Goal: Information Seeking & Learning: Learn about a topic

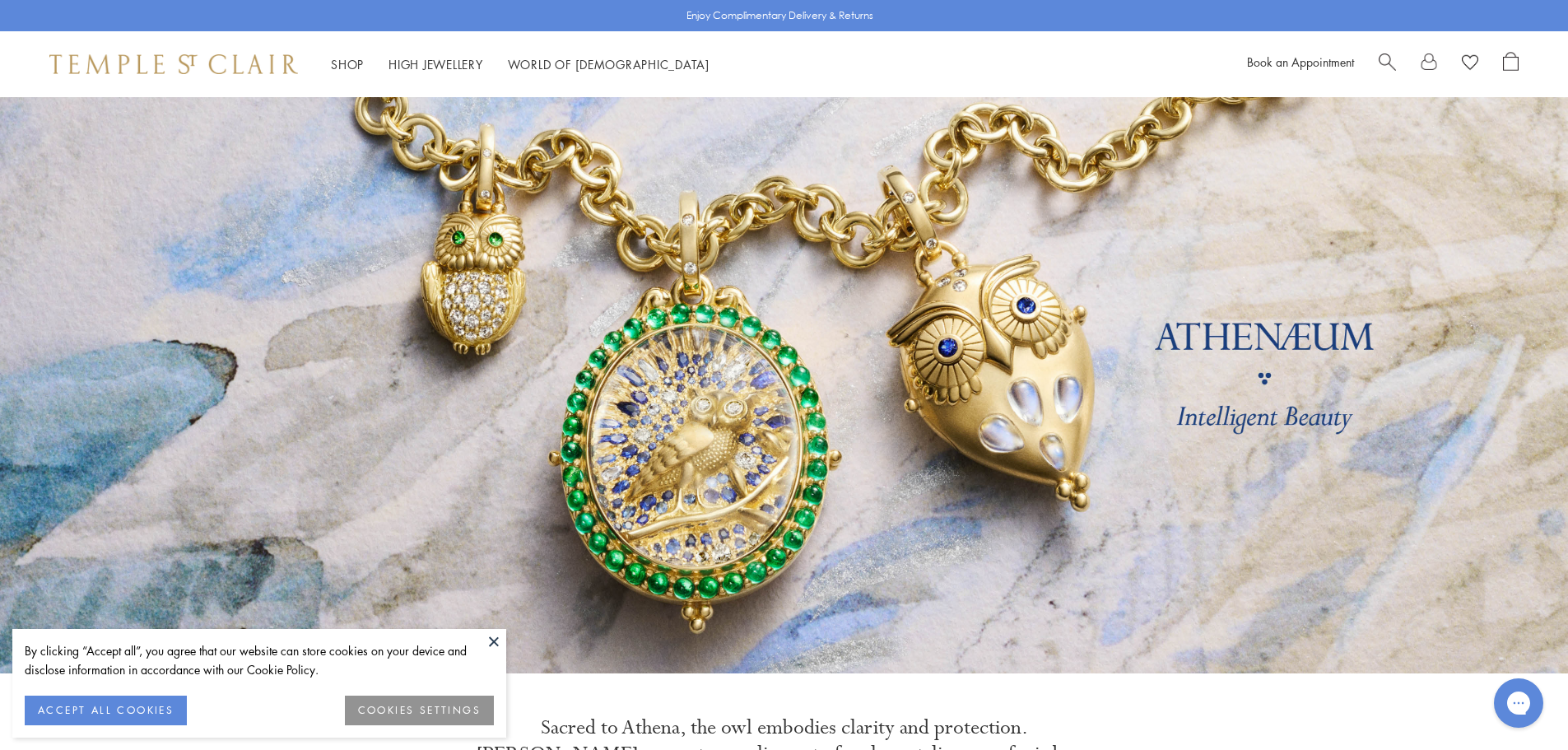
click at [1389, 63] on span "Search" at bounding box center [1387, 60] width 17 height 17
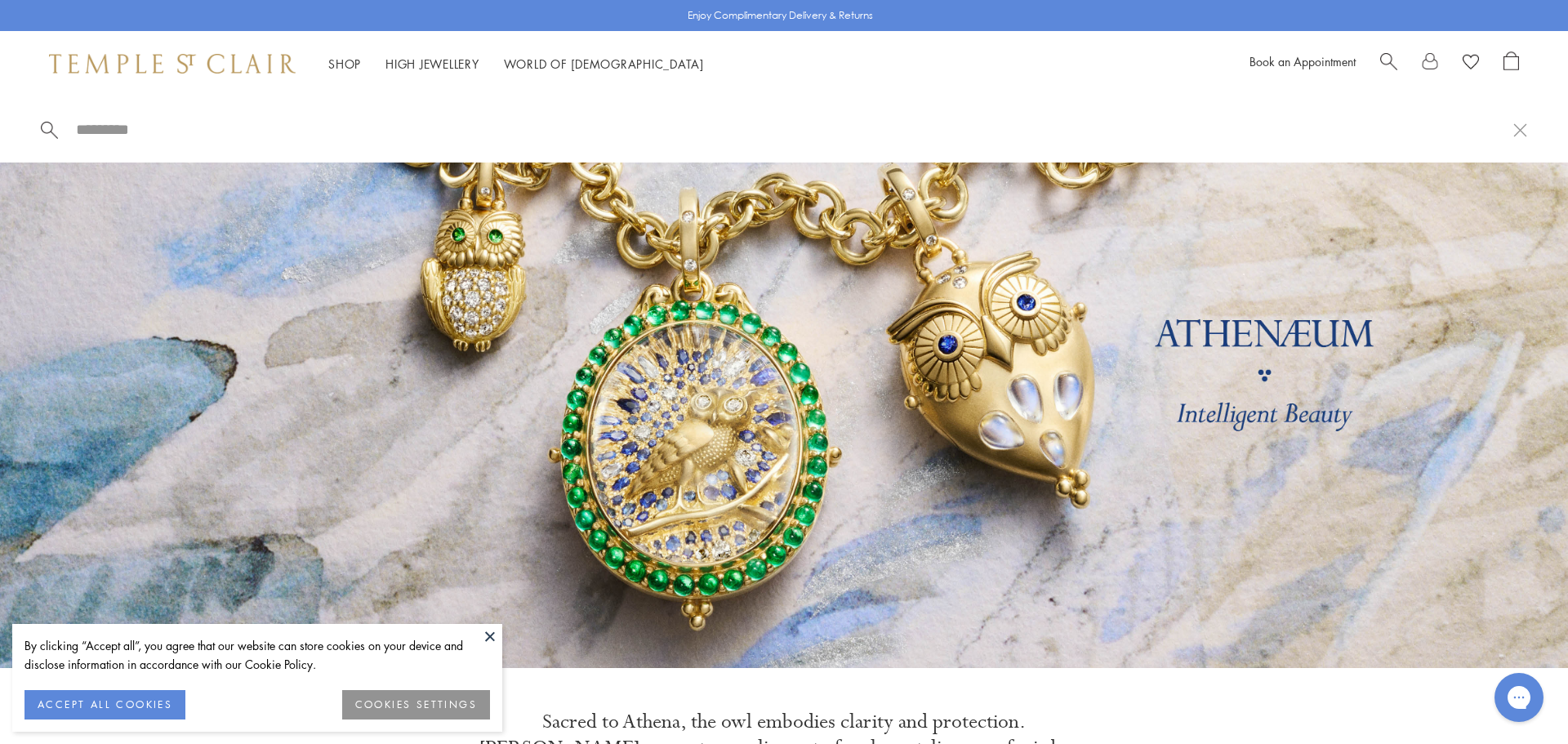
paste input "**********"
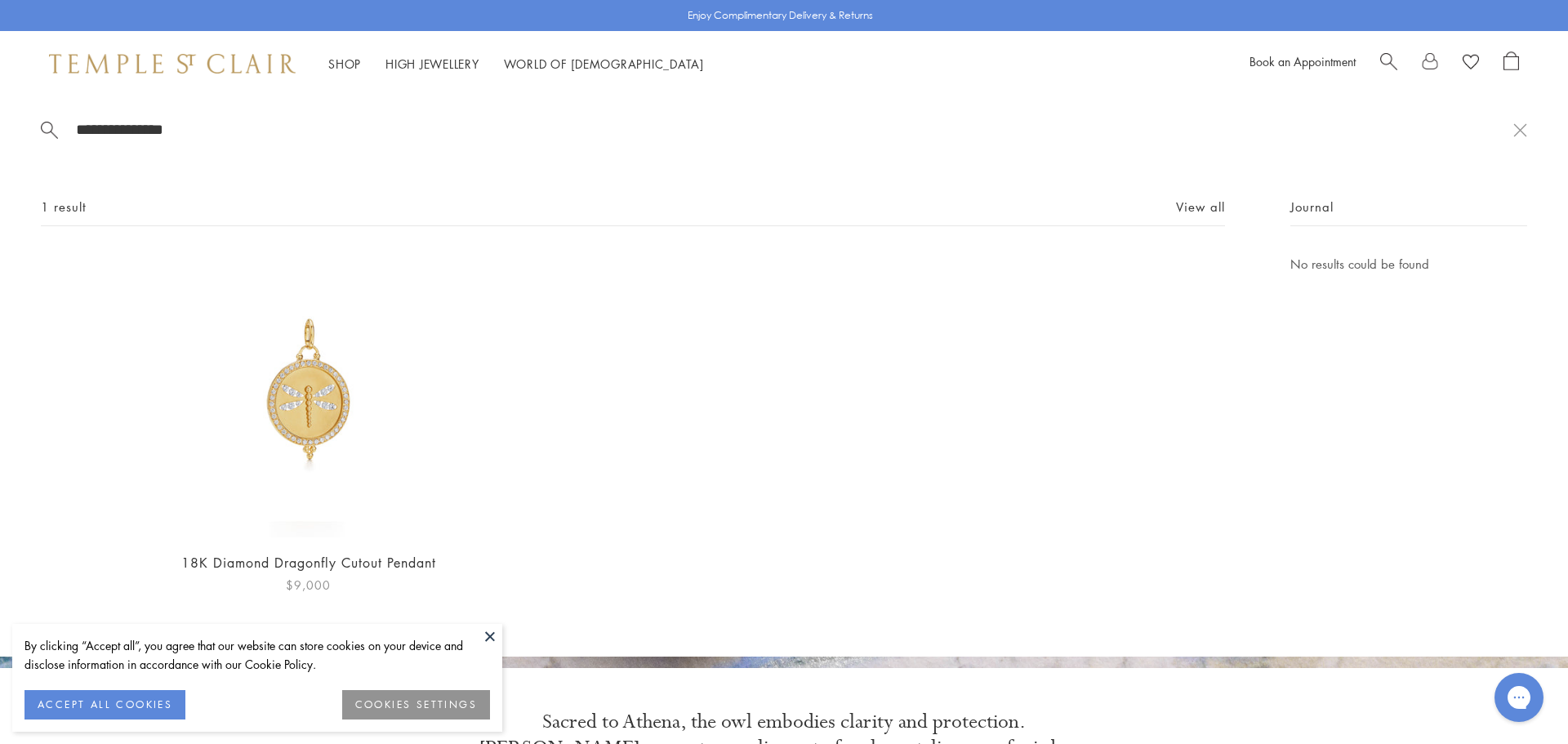
type input "**********"
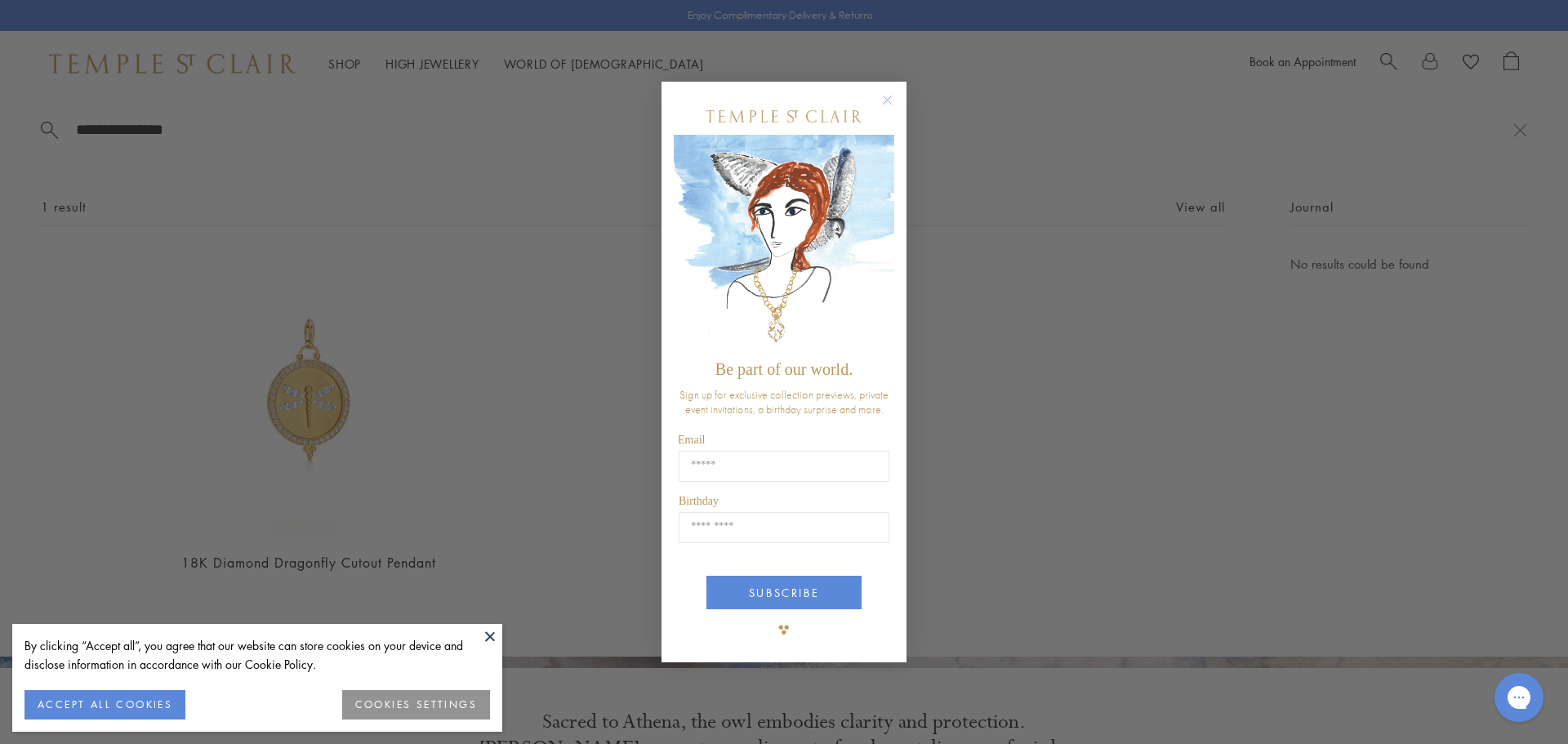
drag, startPoint x: 884, startPoint y: 101, endPoint x: 501, endPoint y: 249, distance: 410.6
click at [880, 105] on circle "Close dialog" at bounding box center [887, 100] width 20 height 20
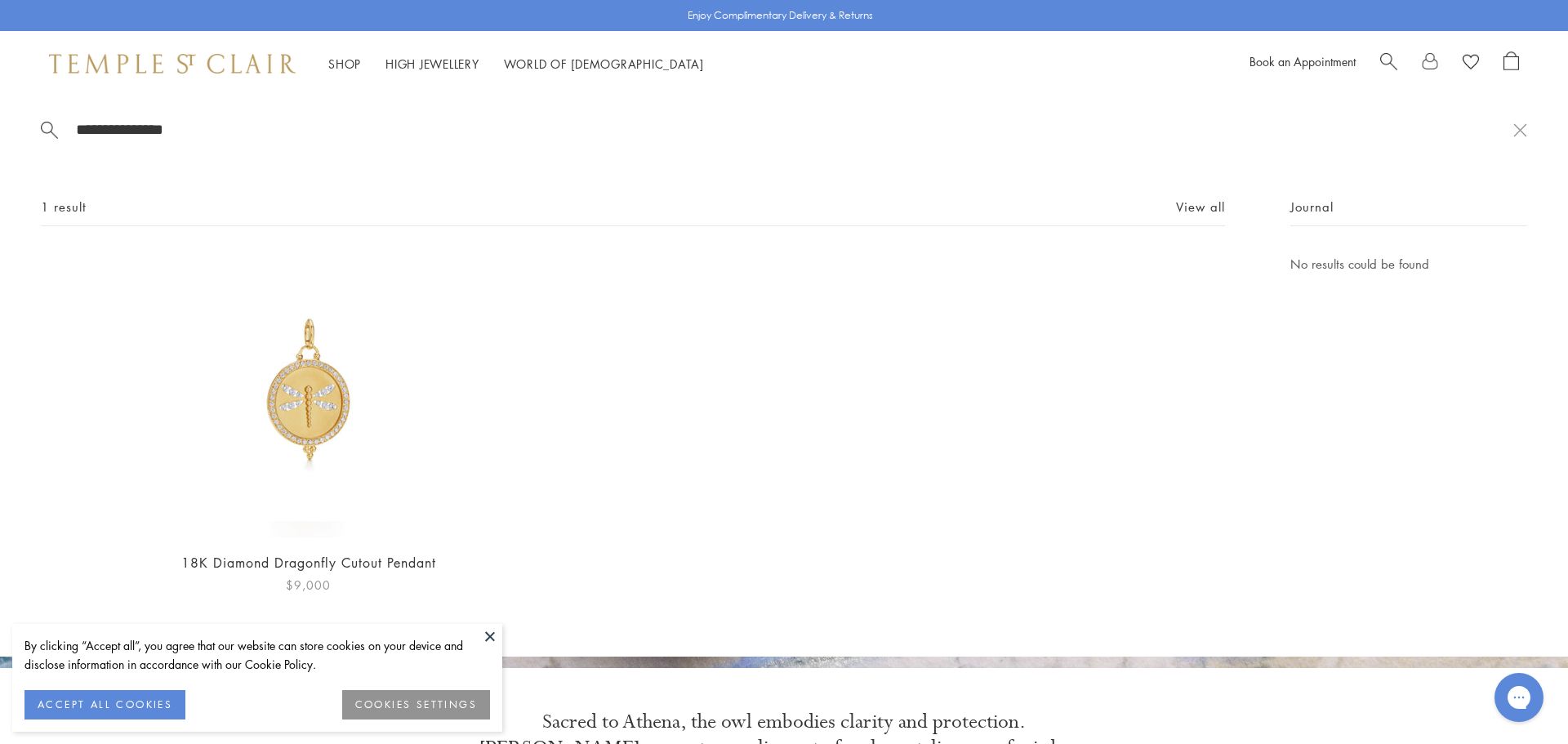
click at [272, 399] on img at bounding box center [308, 396] width 283 height 283
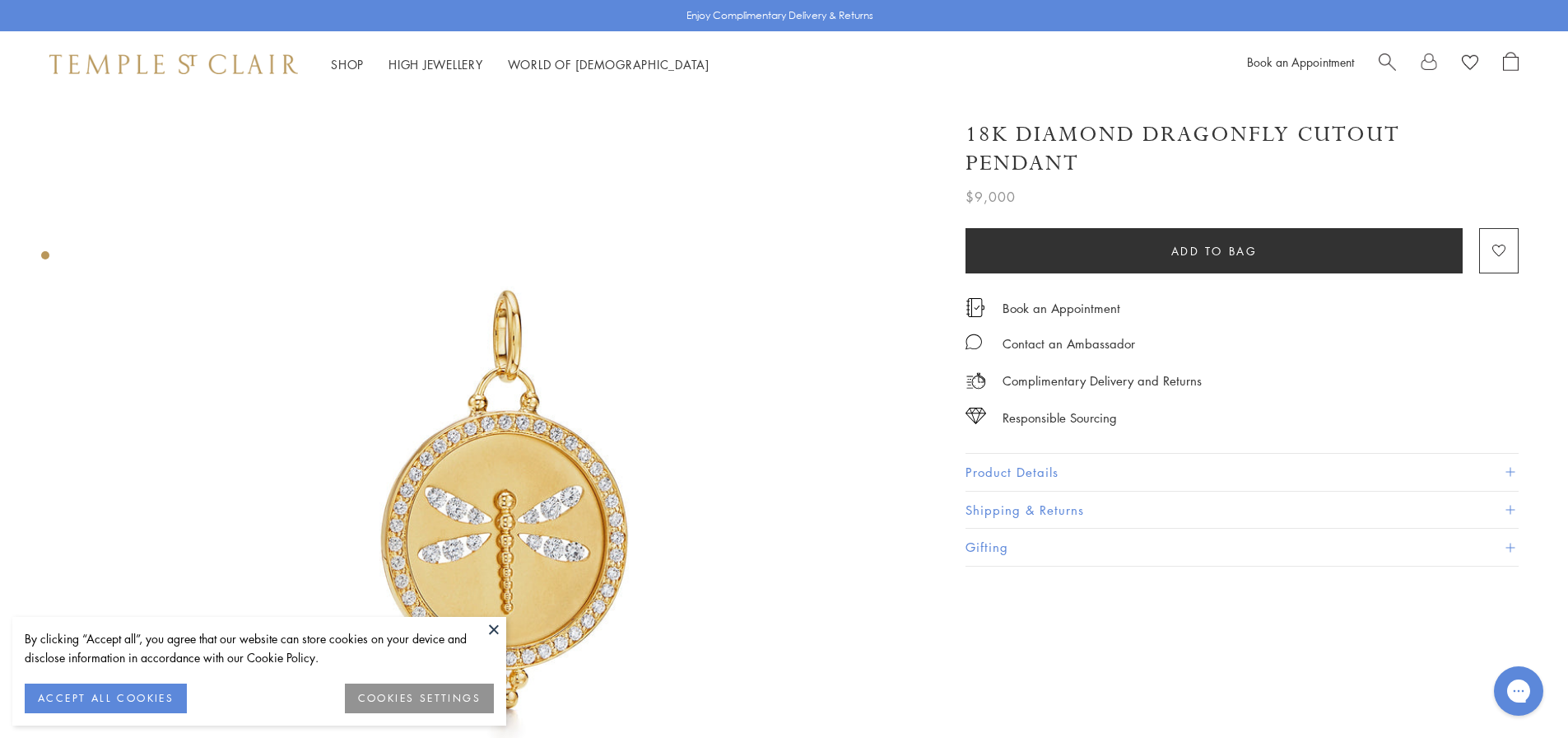
click at [580, 514] on img at bounding box center [504, 519] width 843 height 844
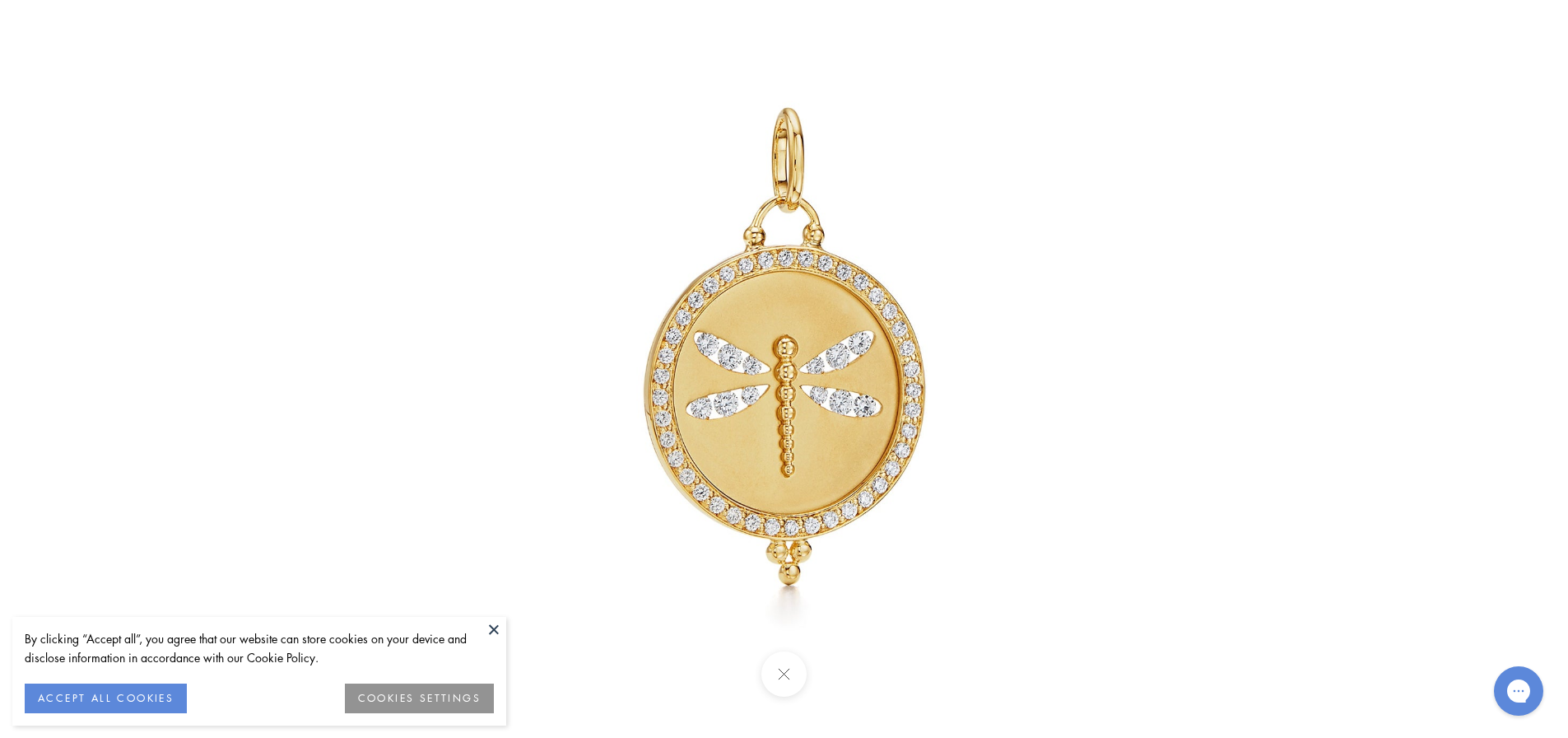
click at [876, 157] on img at bounding box center [784, 369] width 963 height 963
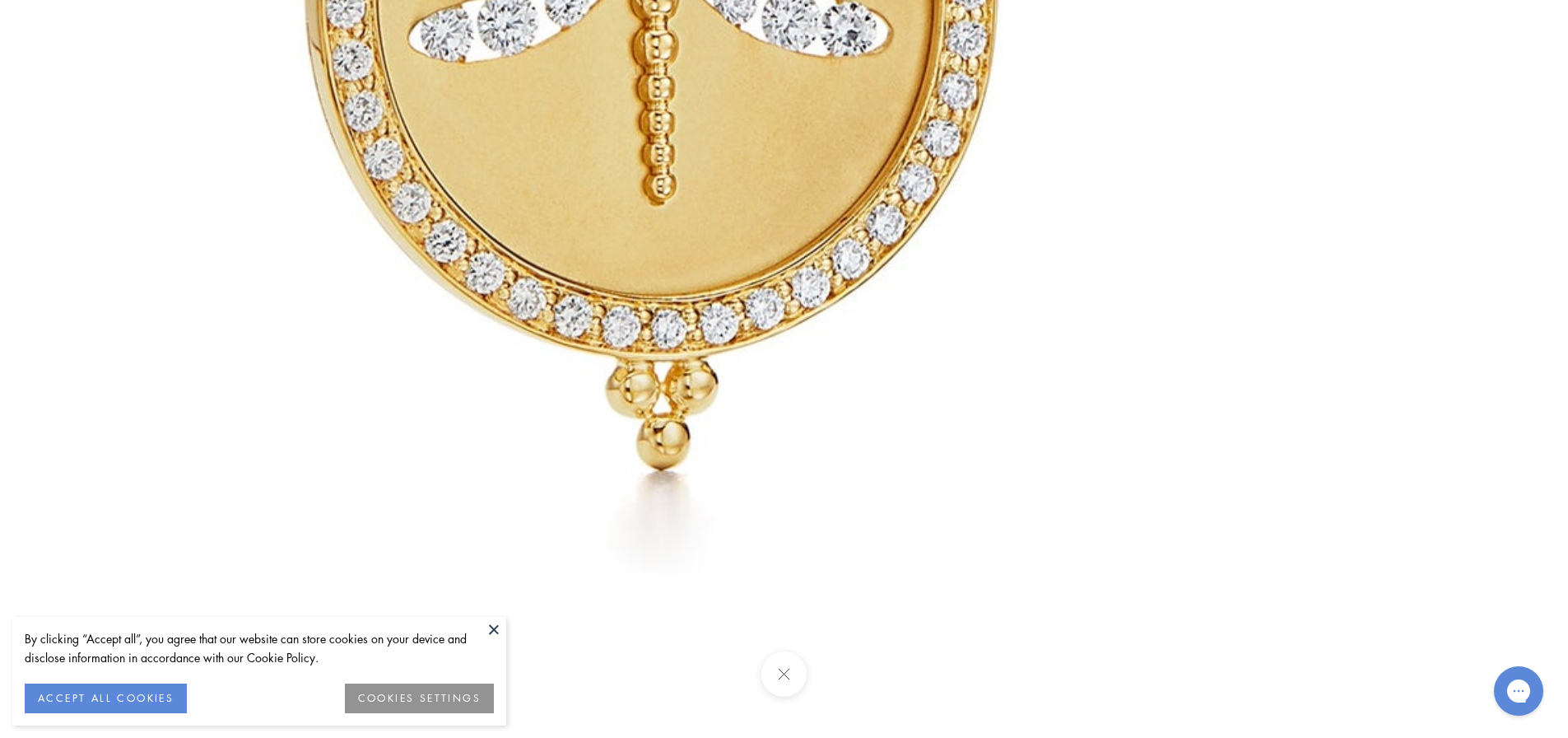
click at [793, 679] on button at bounding box center [784, 674] width 45 height 45
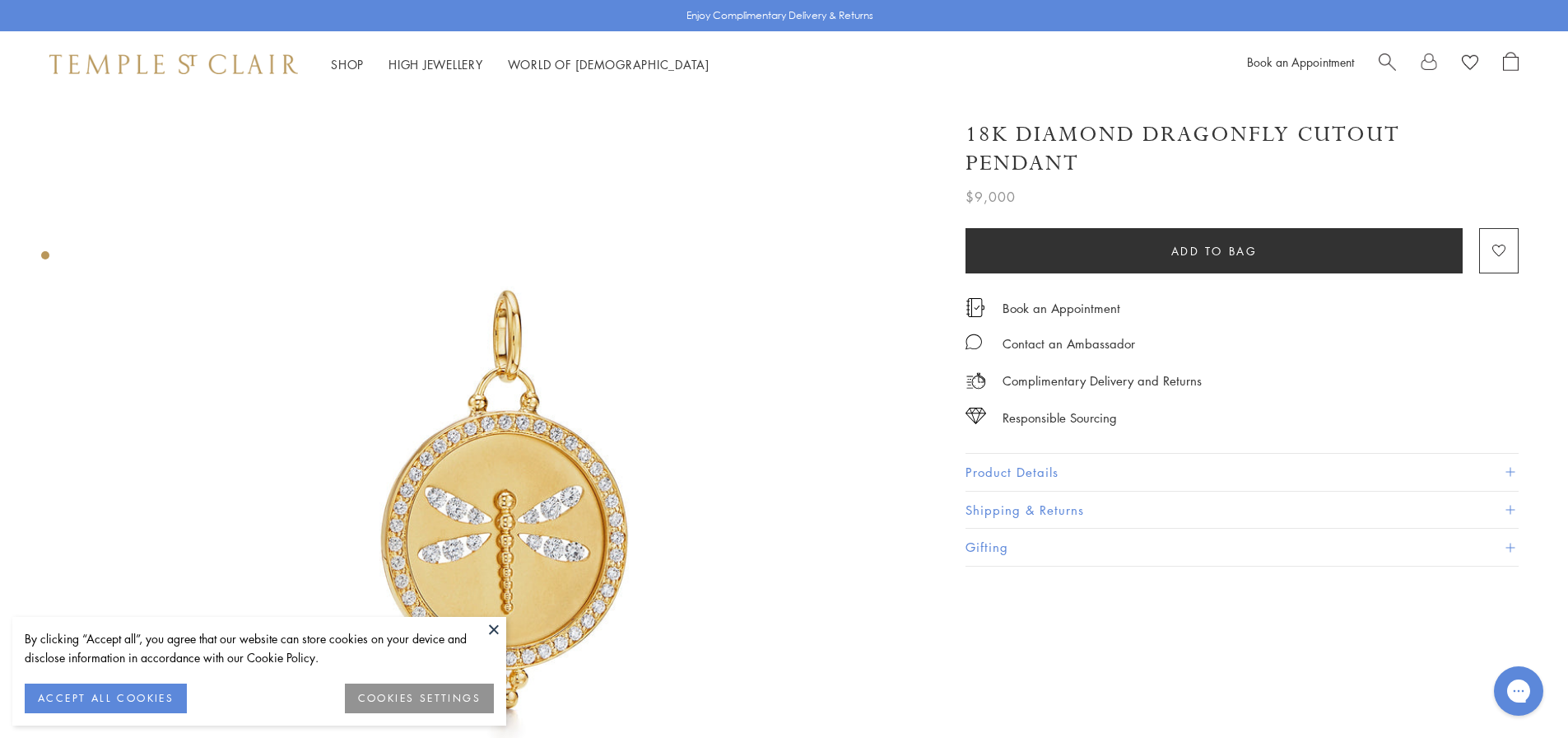
scroll to position [0, 3]
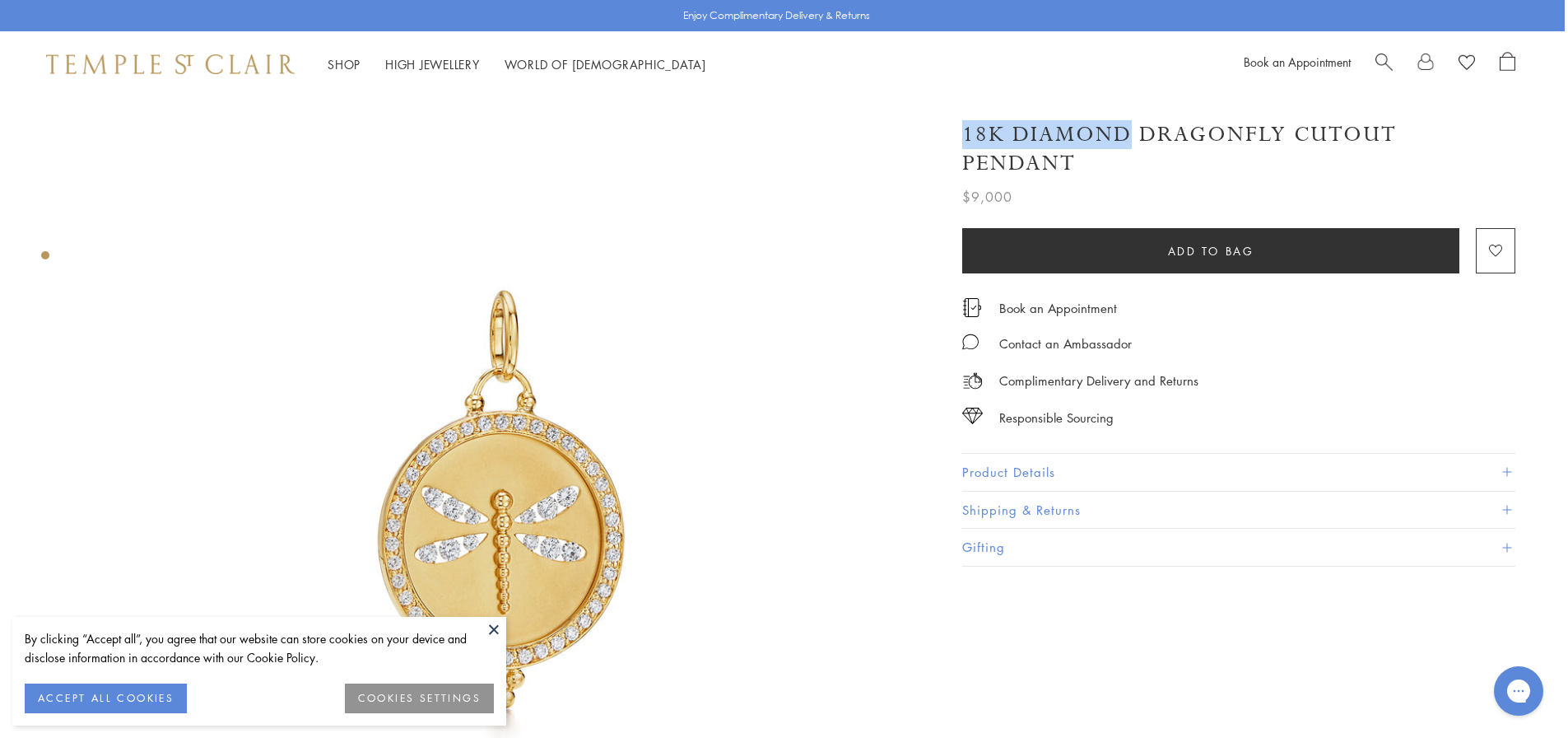
drag, startPoint x: 1558, startPoint y: 125, endPoint x: 1113, endPoint y: 131, distance: 445.0
click at [1134, 131] on div "18K Diamond Dragonfly Cutout Pendant $9,000 Dragonflies symbolize transformatio…" at bounding box center [1251, 519] width 626 height 844
drag, startPoint x: 1113, startPoint y: 131, endPoint x: 980, endPoint y: 125, distance: 133.1
click at [1106, 131] on h1 "18K Diamond Dragonfly Cutout Pendant" at bounding box center [1238, 149] width 553 height 58
drag, startPoint x: 980, startPoint y: 125, endPoint x: 944, endPoint y: 138, distance: 38.3
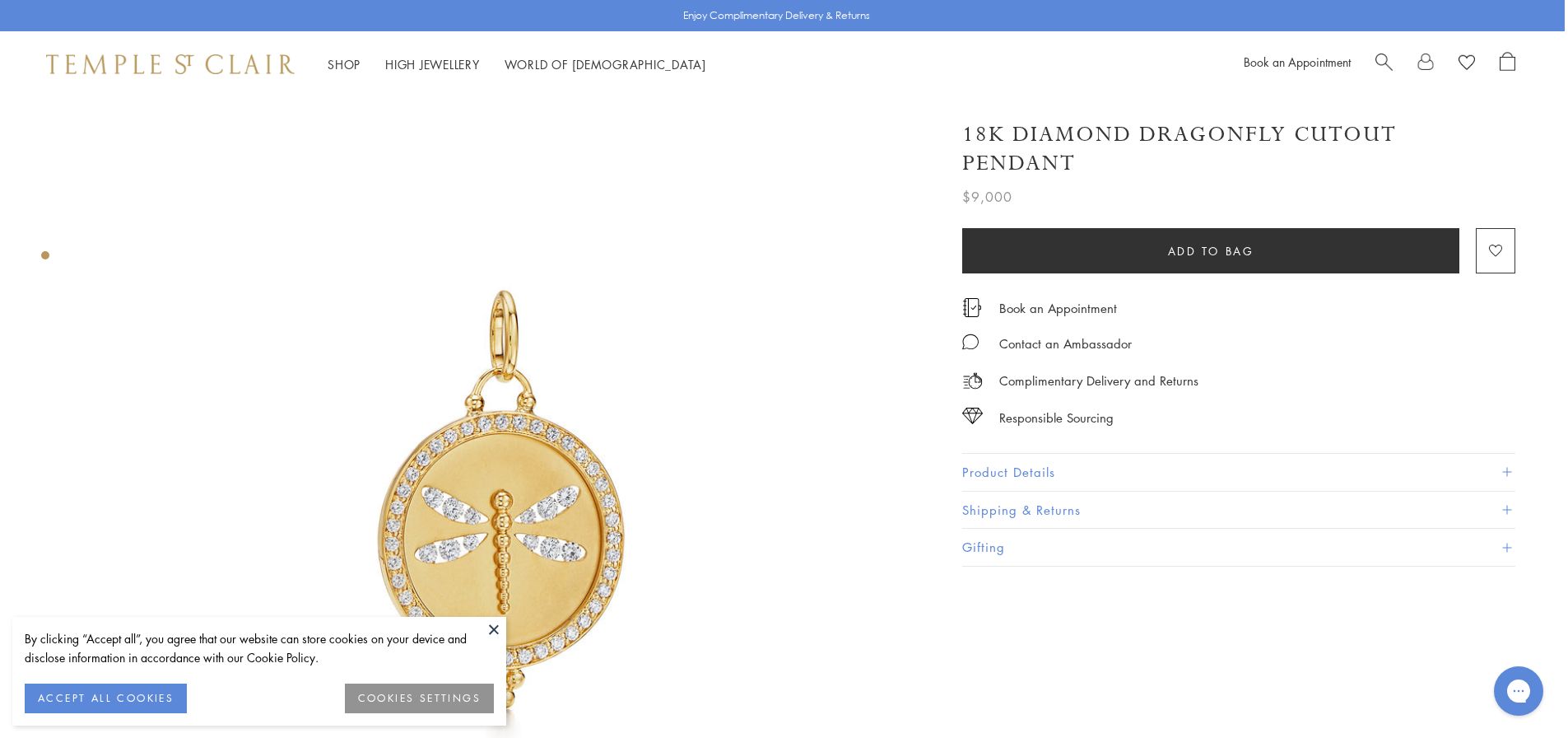
click at [966, 132] on h1 "18K Diamond Dragonfly Cutout Pendant" at bounding box center [1238, 149] width 553 height 58
click at [963, 135] on h1 "18K Diamond Dragonfly Cutout Pendant" at bounding box center [1238, 149] width 553 height 58
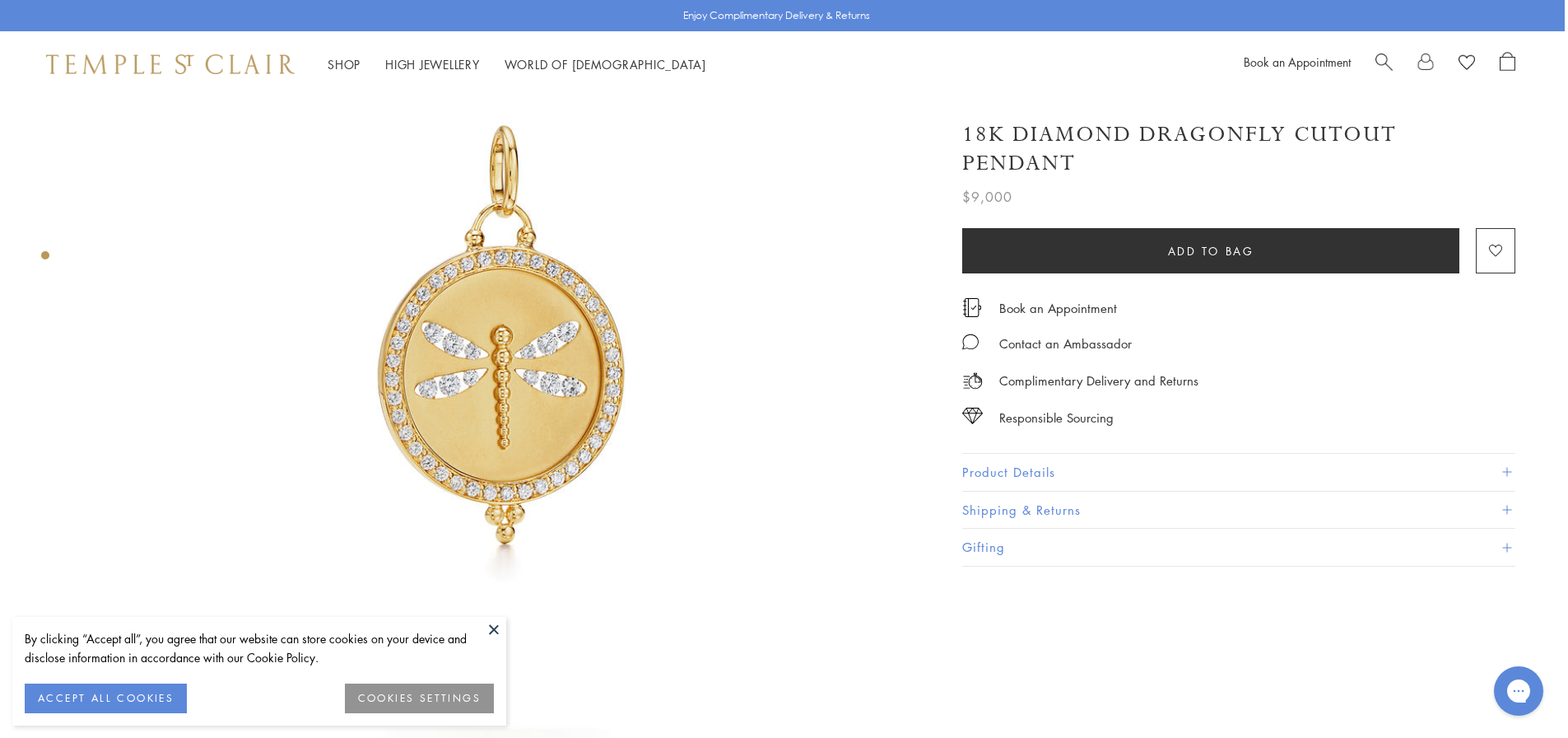
click at [997, 454] on button "Product Details" at bounding box center [1238, 472] width 553 height 37
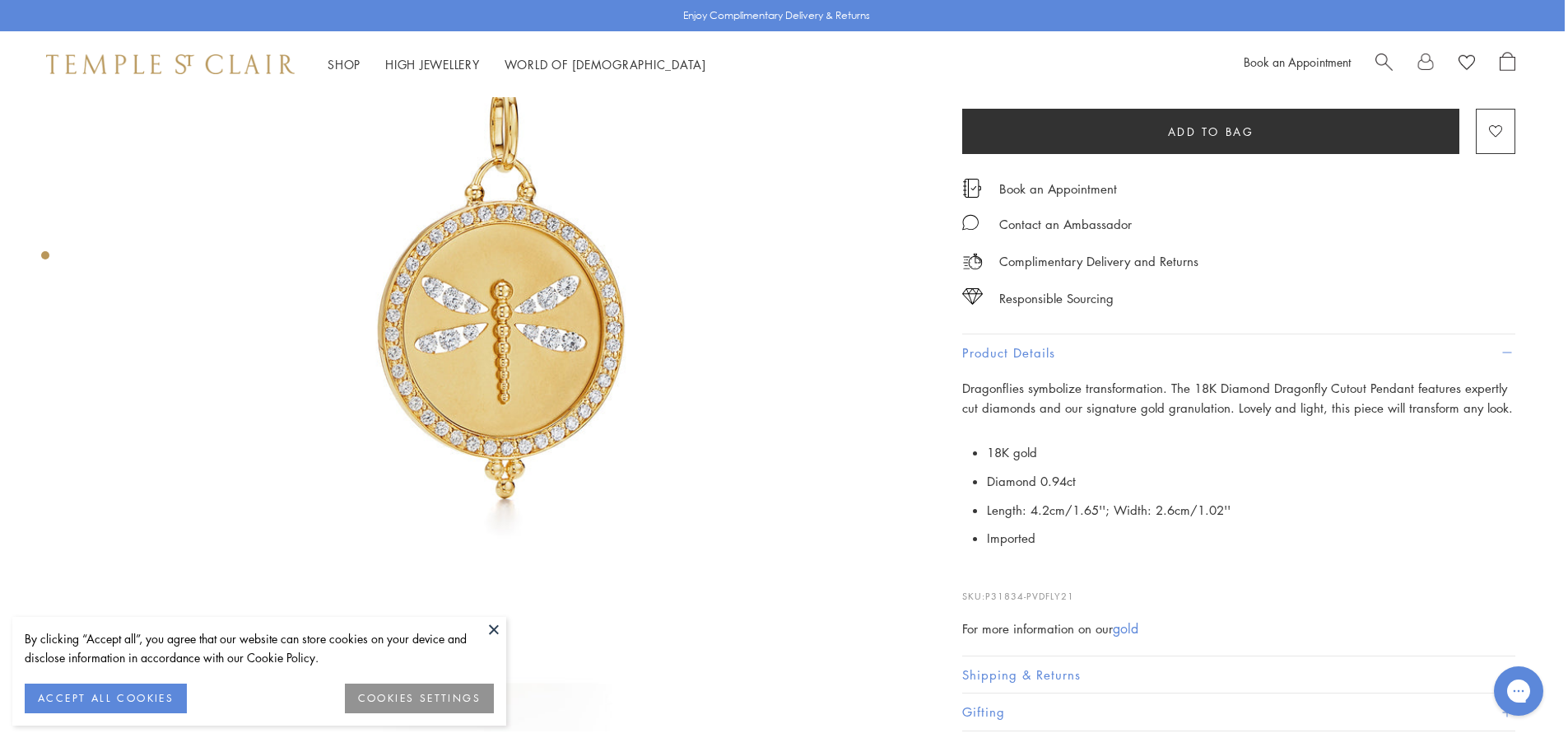
scroll to position [247, 3]
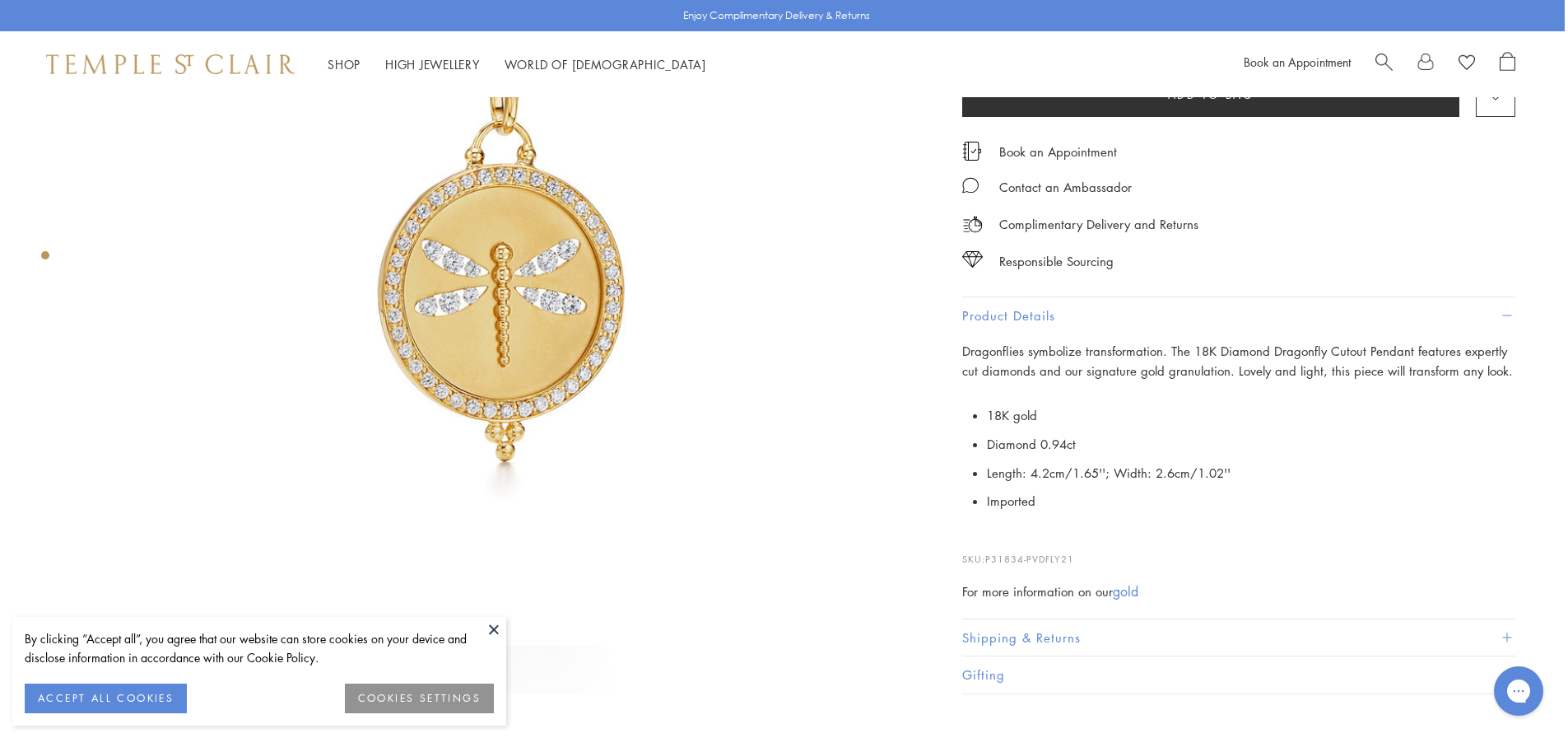
click at [1049, 501] on li "Imported" at bounding box center [1251, 501] width 528 height 29
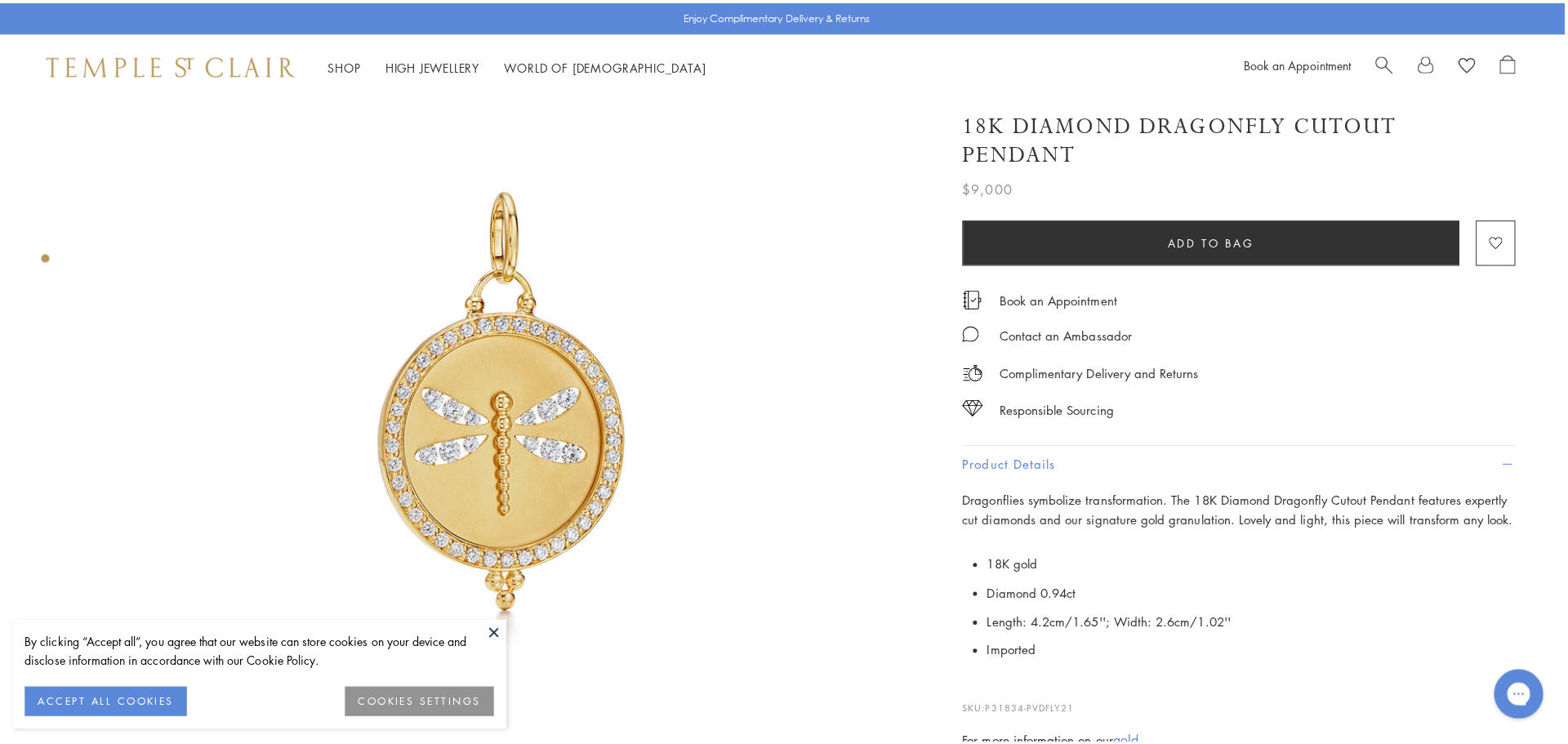
scroll to position [0, 3]
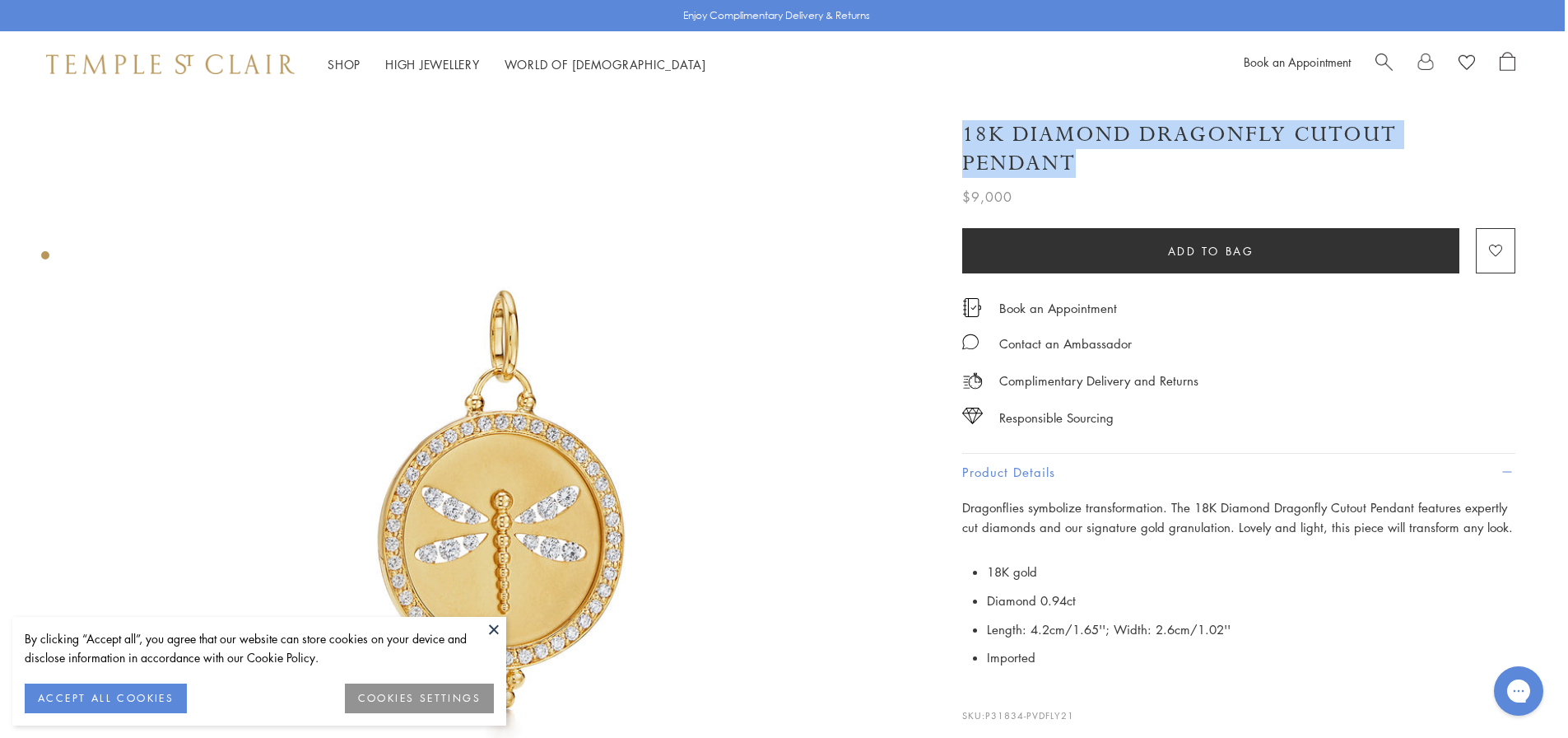
drag, startPoint x: 965, startPoint y: 134, endPoint x: 1509, endPoint y: 117, distance: 544.3
click at [1509, 117] on div "18K Diamond Dragonfly Cutout Pendant $9,000 Dragonflies symbolize transformatio…" at bounding box center [1238, 156] width 553 height 104
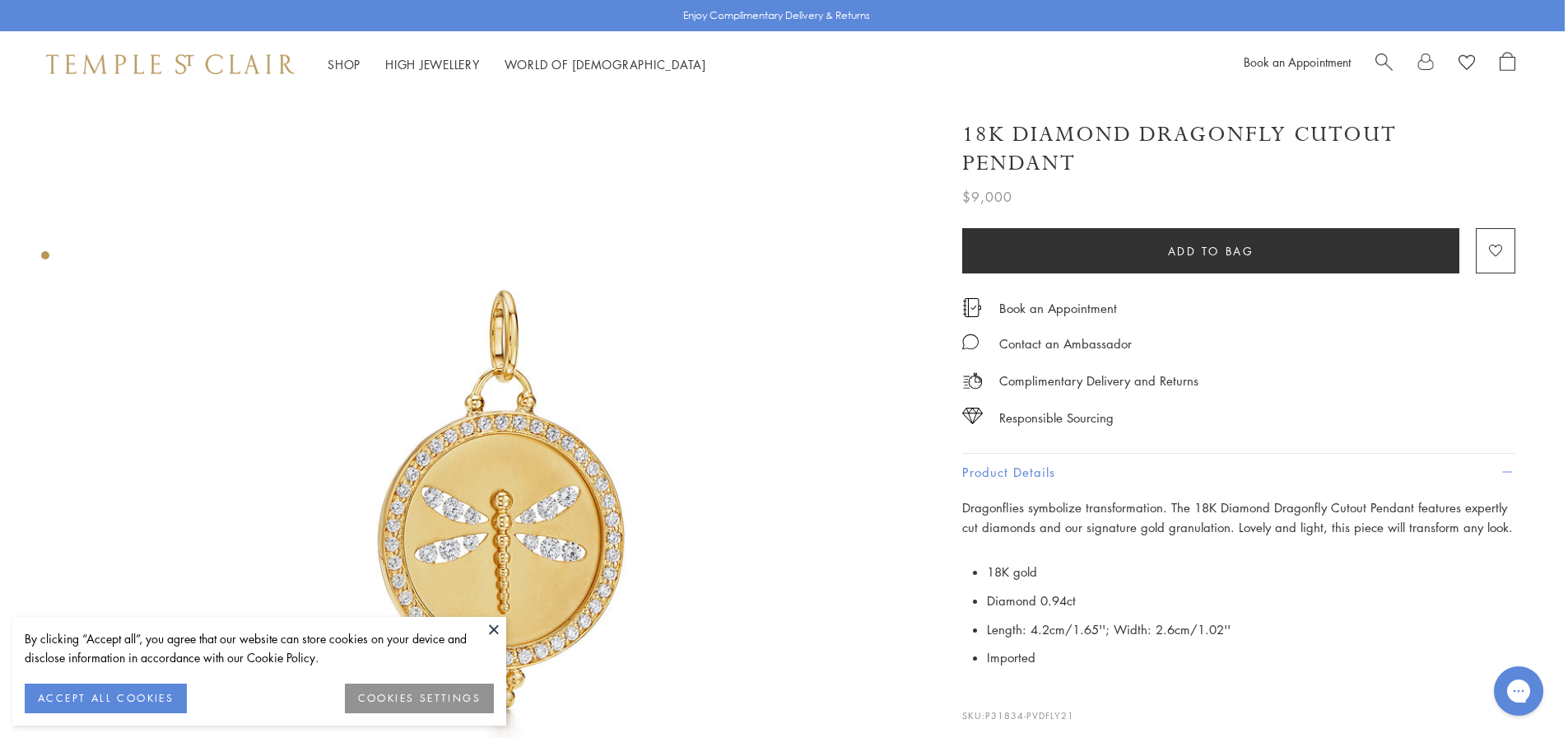
copy h1 "18K Diamond Dragonfly Cutout Pendant"
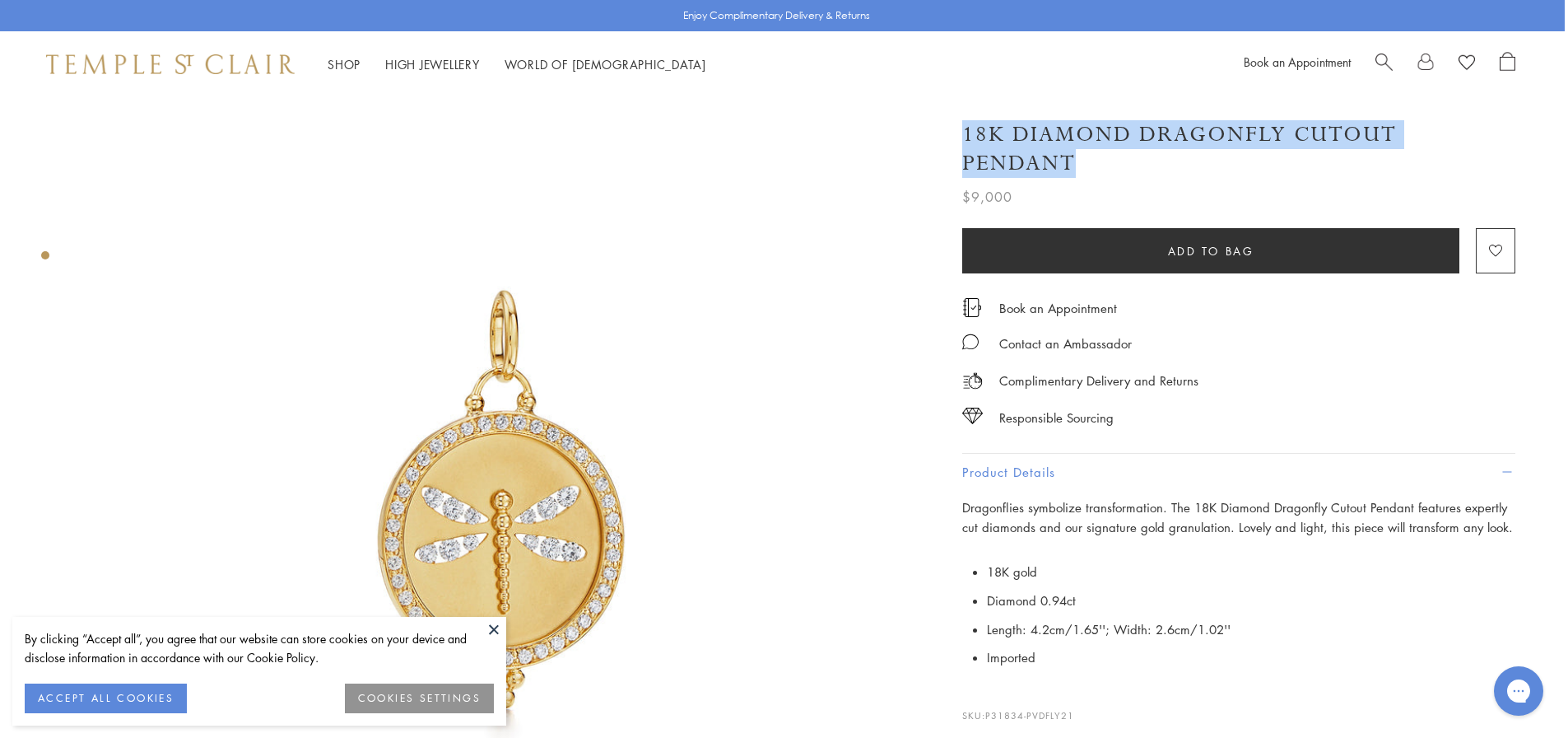
copy h1 "18K Diamond Dragonfly Cutout Pendant"
drag, startPoint x: 966, startPoint y: 131, endPoint x: 853, endPoint y: 5, distance: 169.2
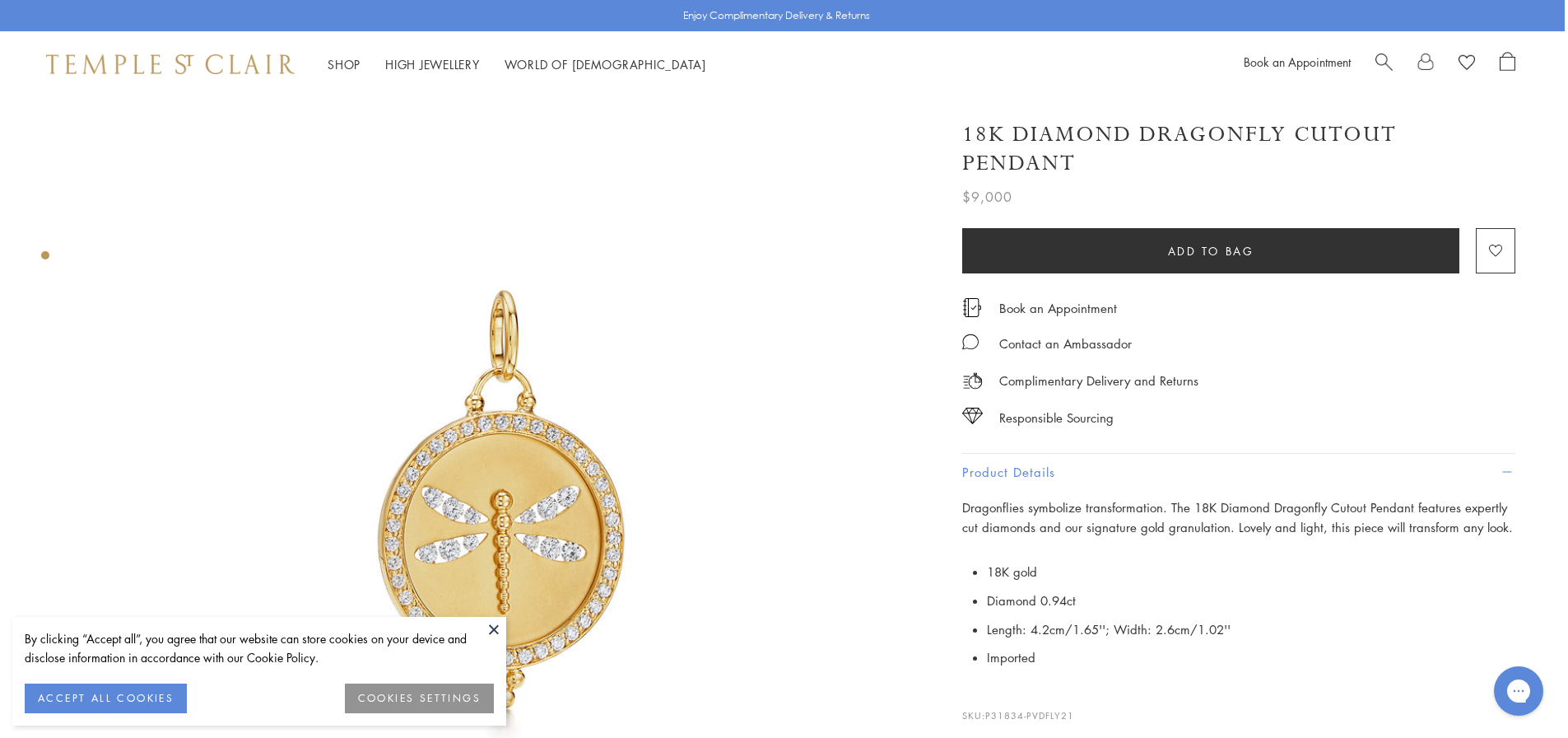
click at [1151, 643] on li "Imported" at bounding box center [1251, 657] width 528 height 29
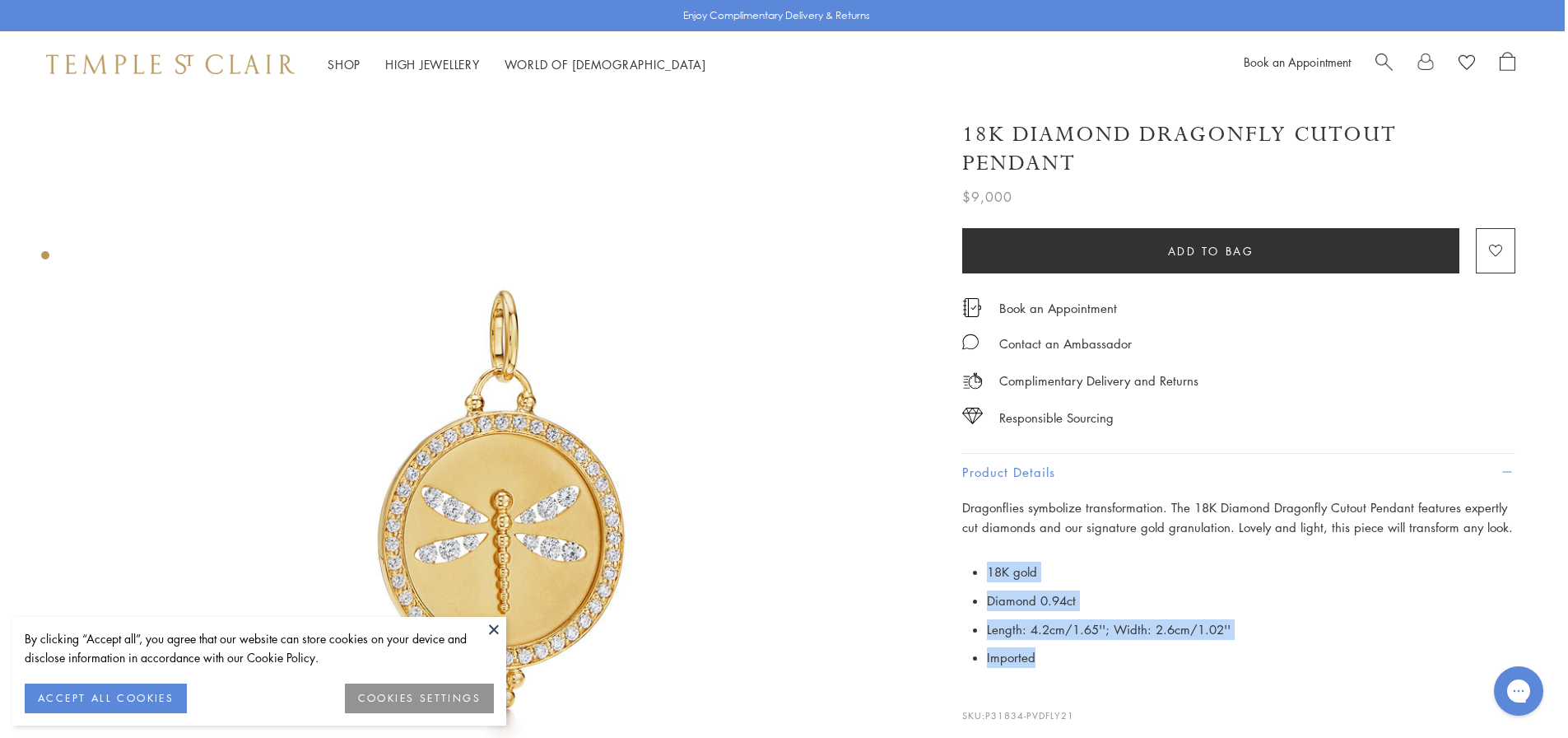
copy ul "18K gold Diamond 0.94ct Length: 4.2cm/1.65''; Width: 2.6cm/1.02'' Imported"
drag, startPoint x: 1045, startPoint y: 633, endPoint x: 982, endPoint y: 542, distance: 110.7
click at [982, 557] on p "18K gold Diamond 0.94ct Length: 4.2cm/1.65''; Width: 2.6cm/1.02'' Imported" at bounding box center [1238, 614] width 553 height 115
click at [1386, 67] on span "Search" at bounding box center [1383, 60] width 17 height 17
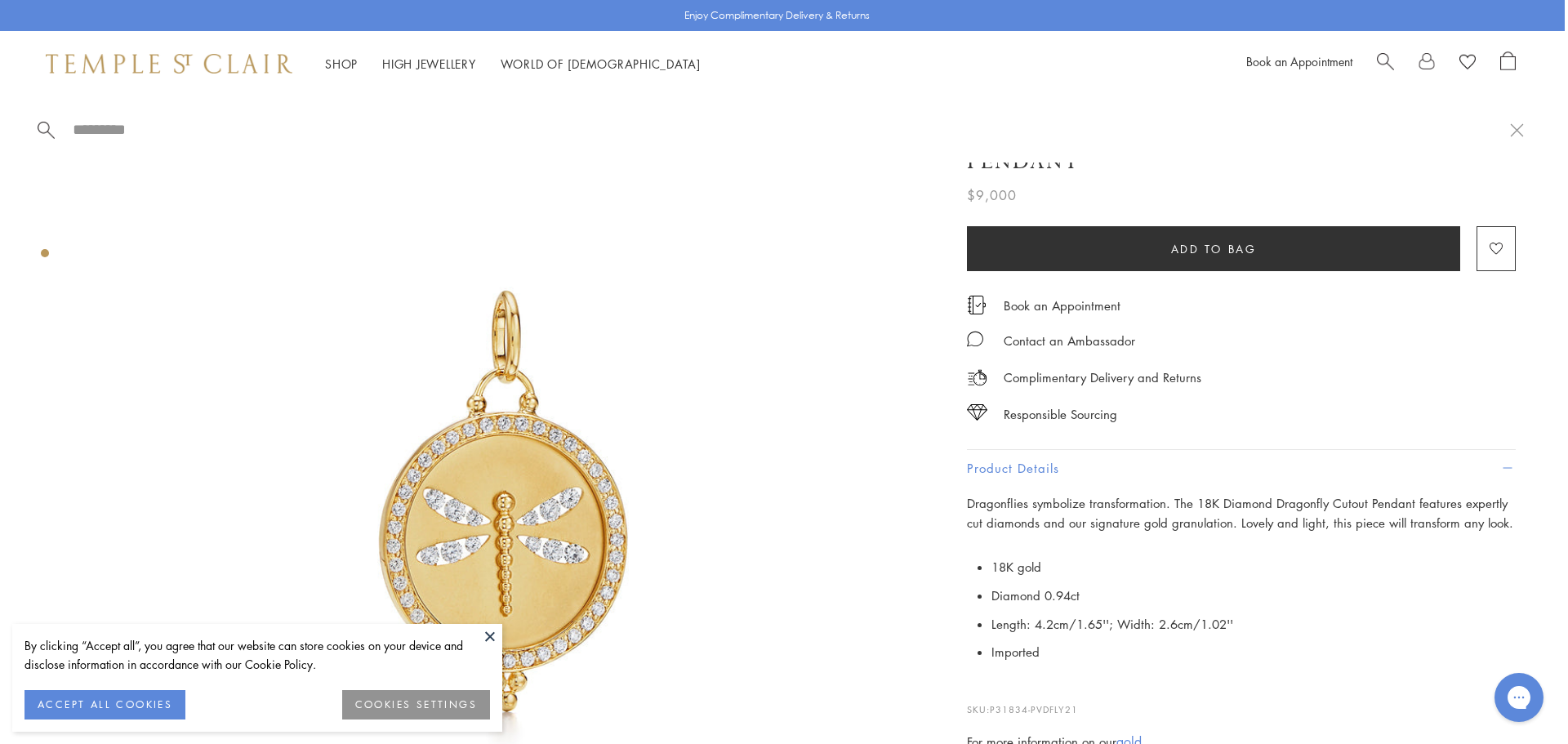
paste input "**********"
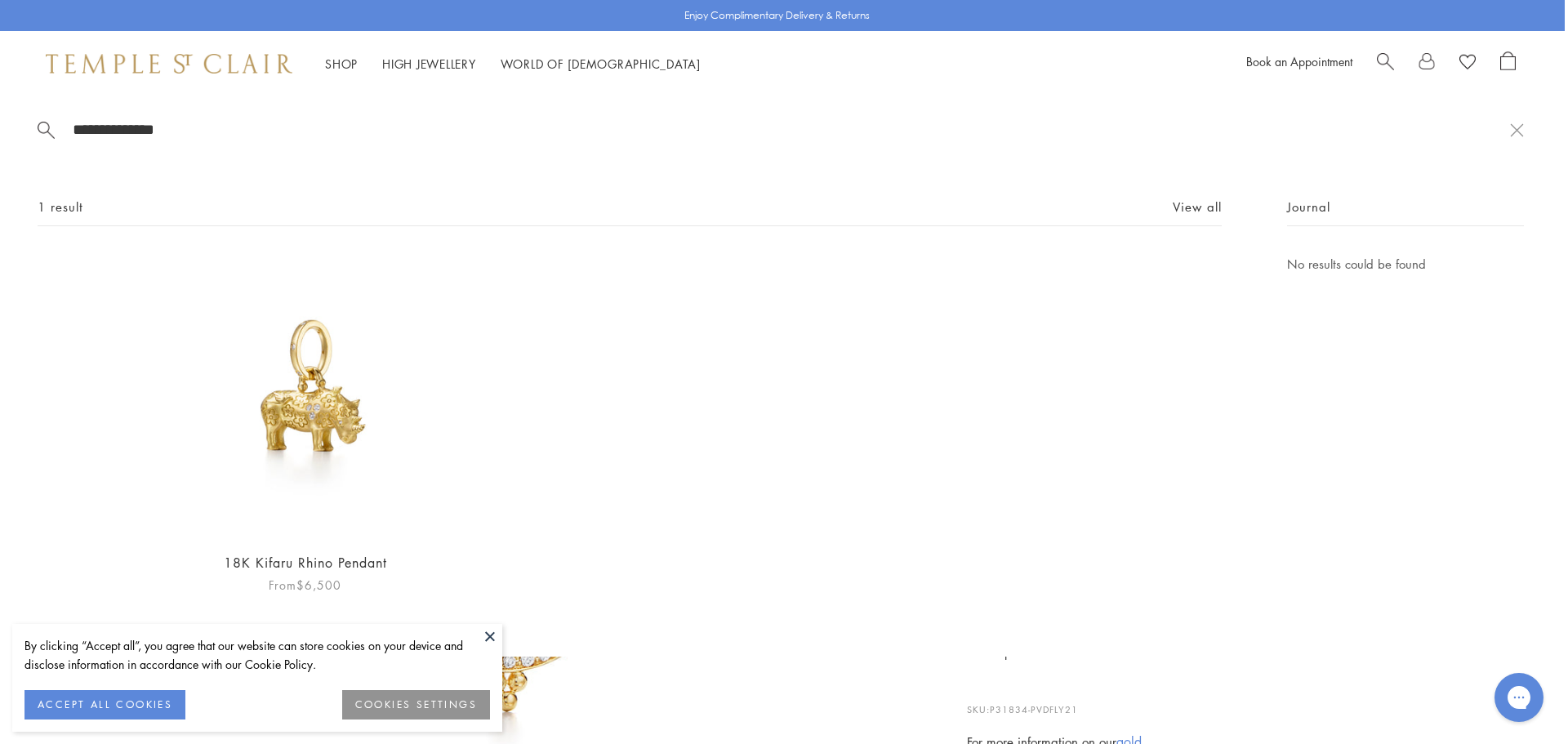
type input "**********"
click at [342, 401] on img at bounding box center [305, 396] width 283 height 283
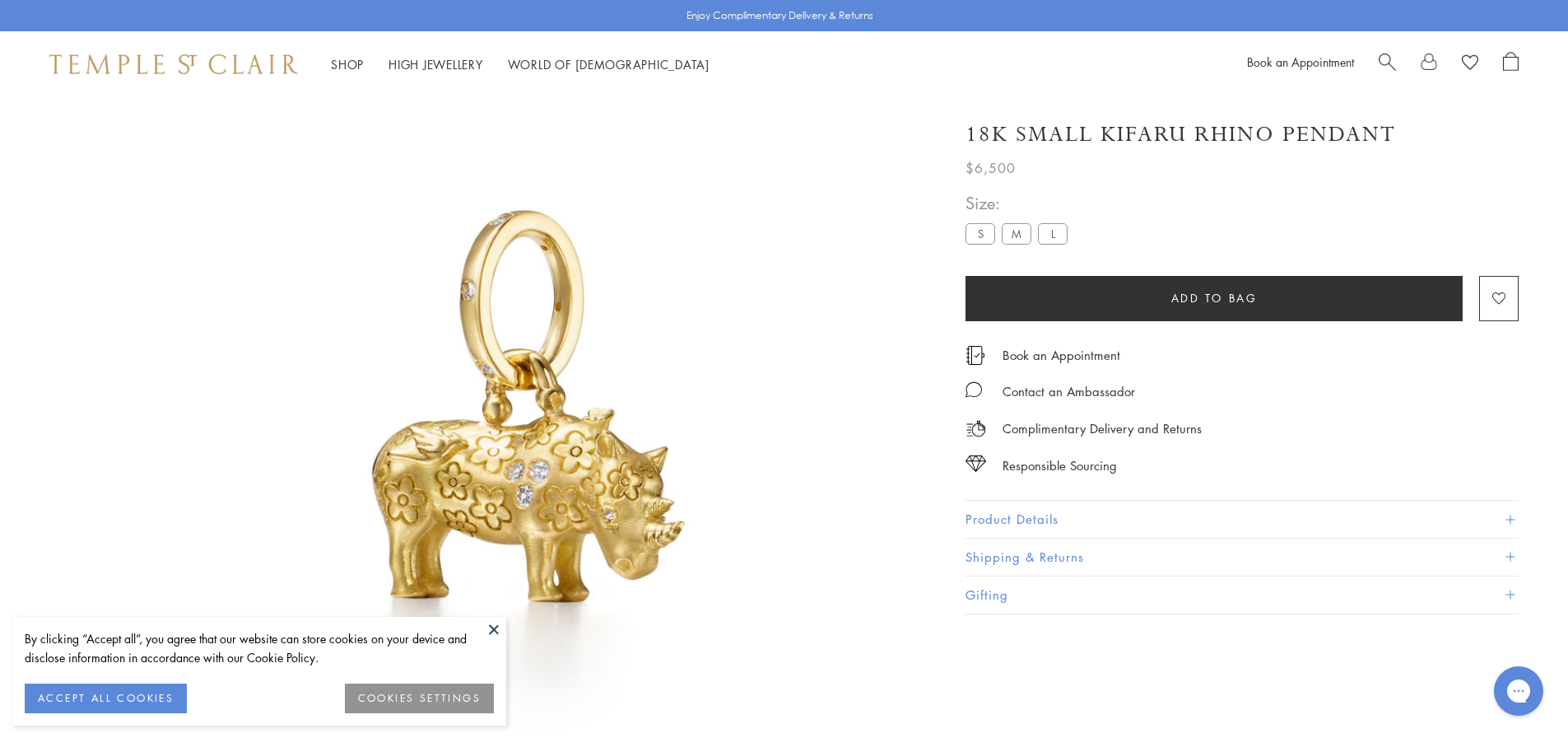
scroll to position [97, 0]
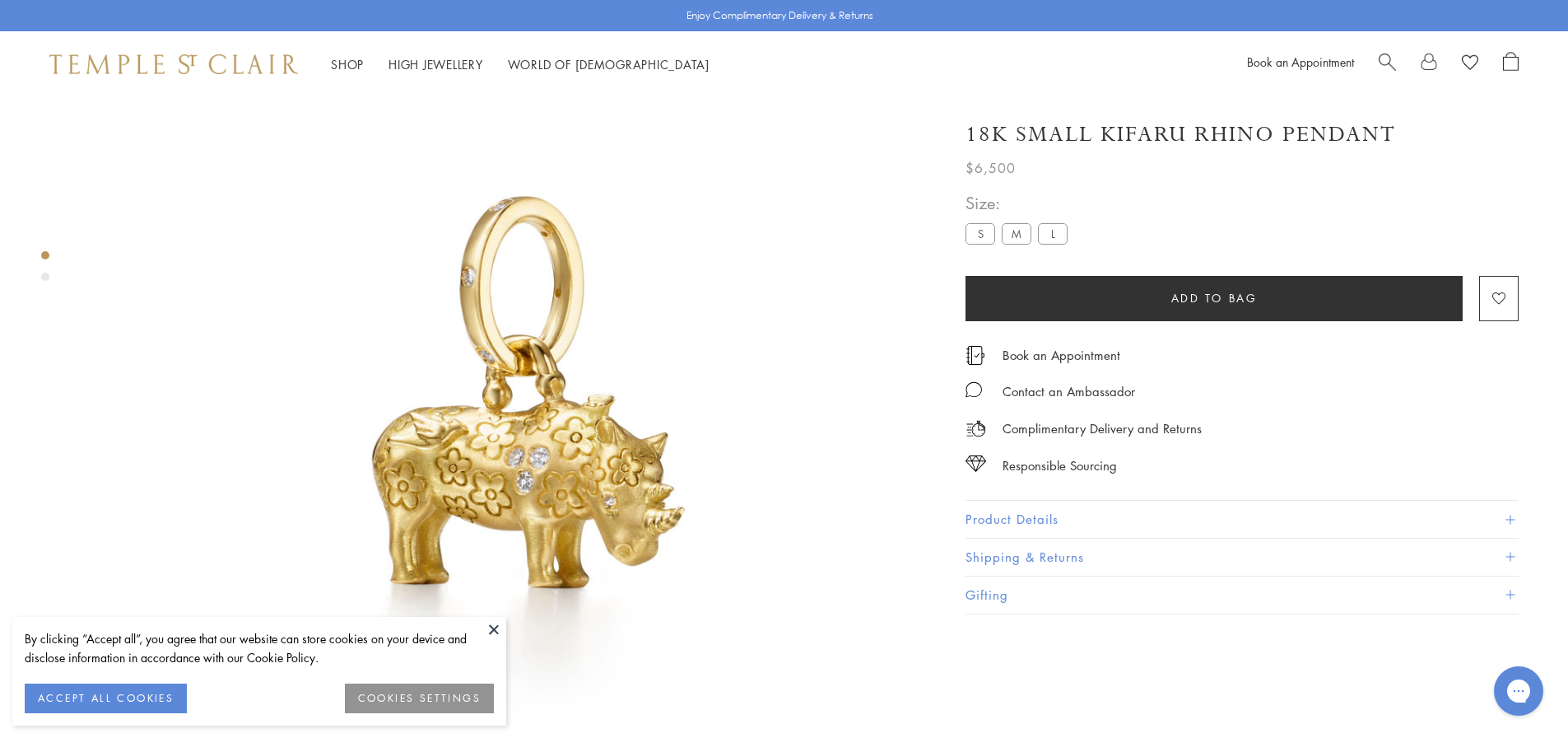
click at [493, 625] on button at bounding box center [494, 629] width 25 height 25
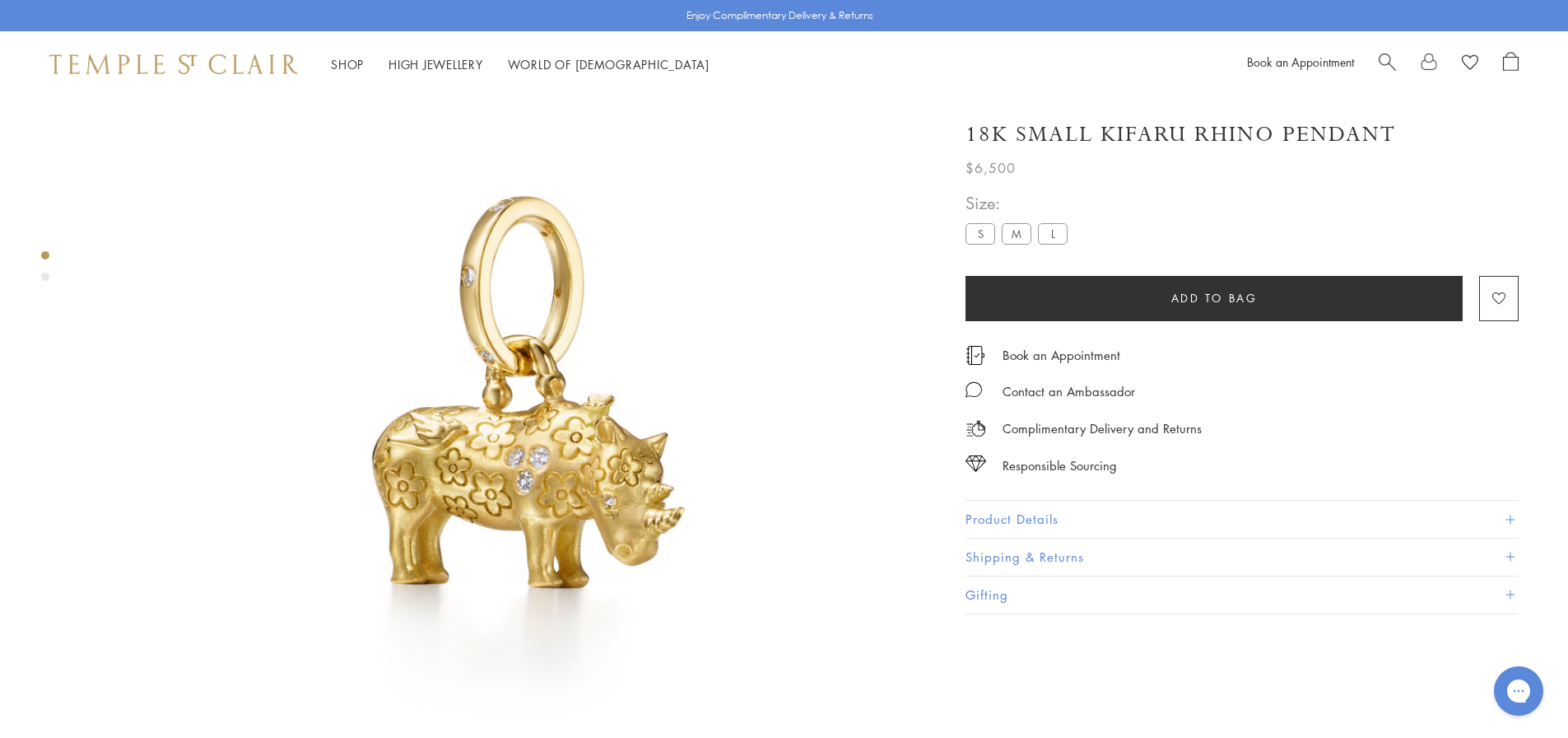
click at [996, 531] on button "Product Details" at bounding box center [1242, 519] width 553 height 37
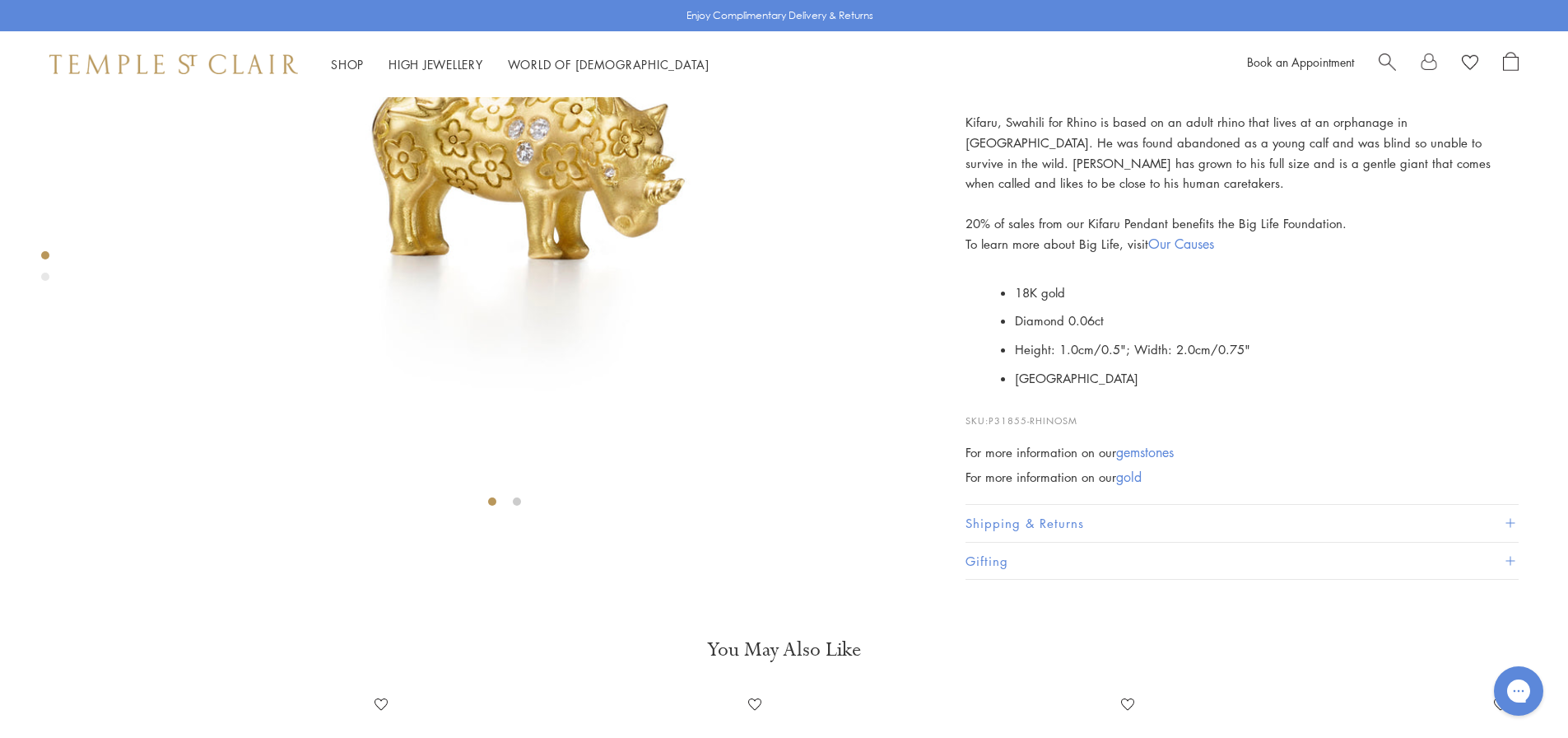
scroll to position [426, 0]
click at [1159, 460] on link "gemstones" at bounding box center [1145, 451] width 58 height 18
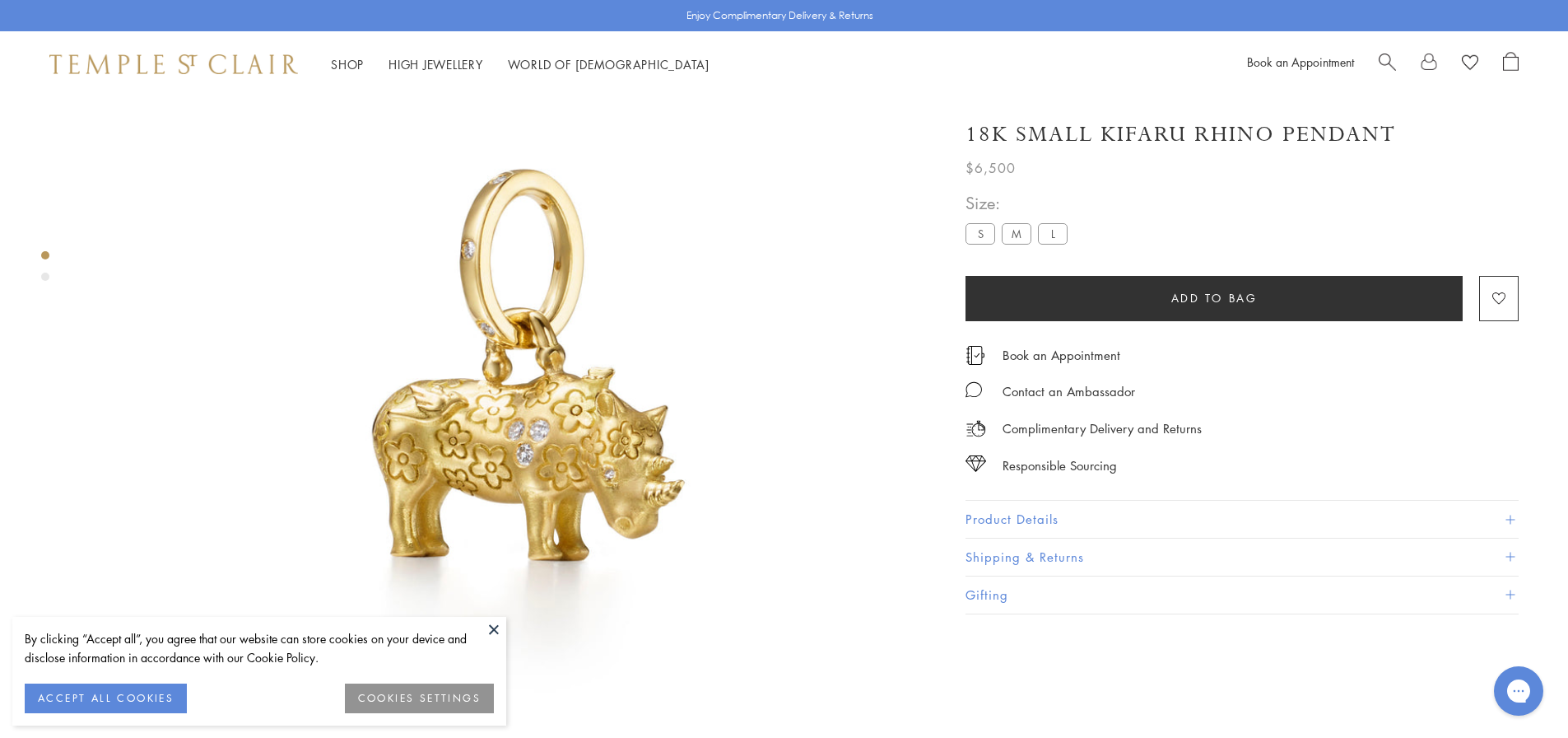
scroll to position [97, 0]
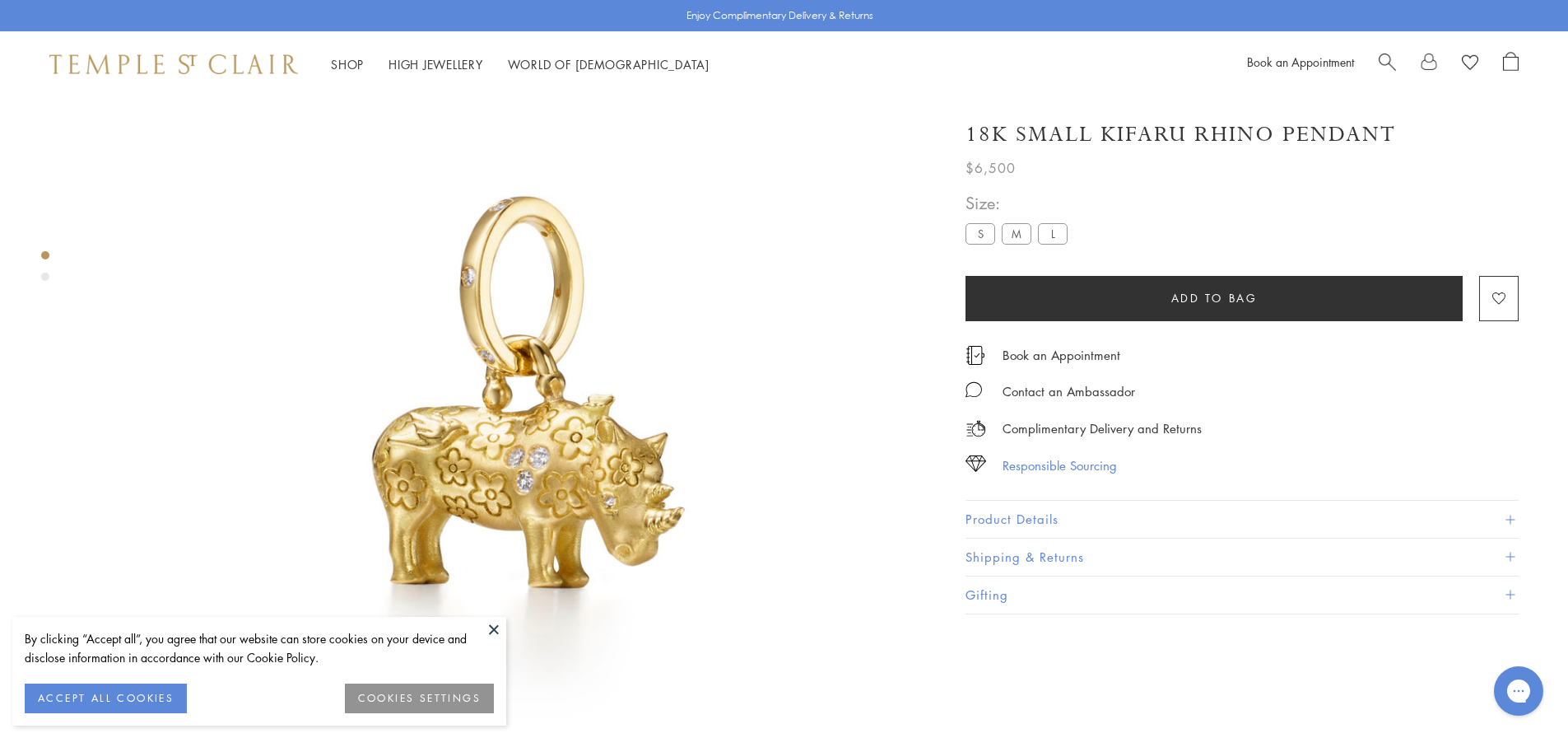
click at [1024, 462] on div "Responsible Sourcing" at bounding box center [1059, 465] width 115 height 21
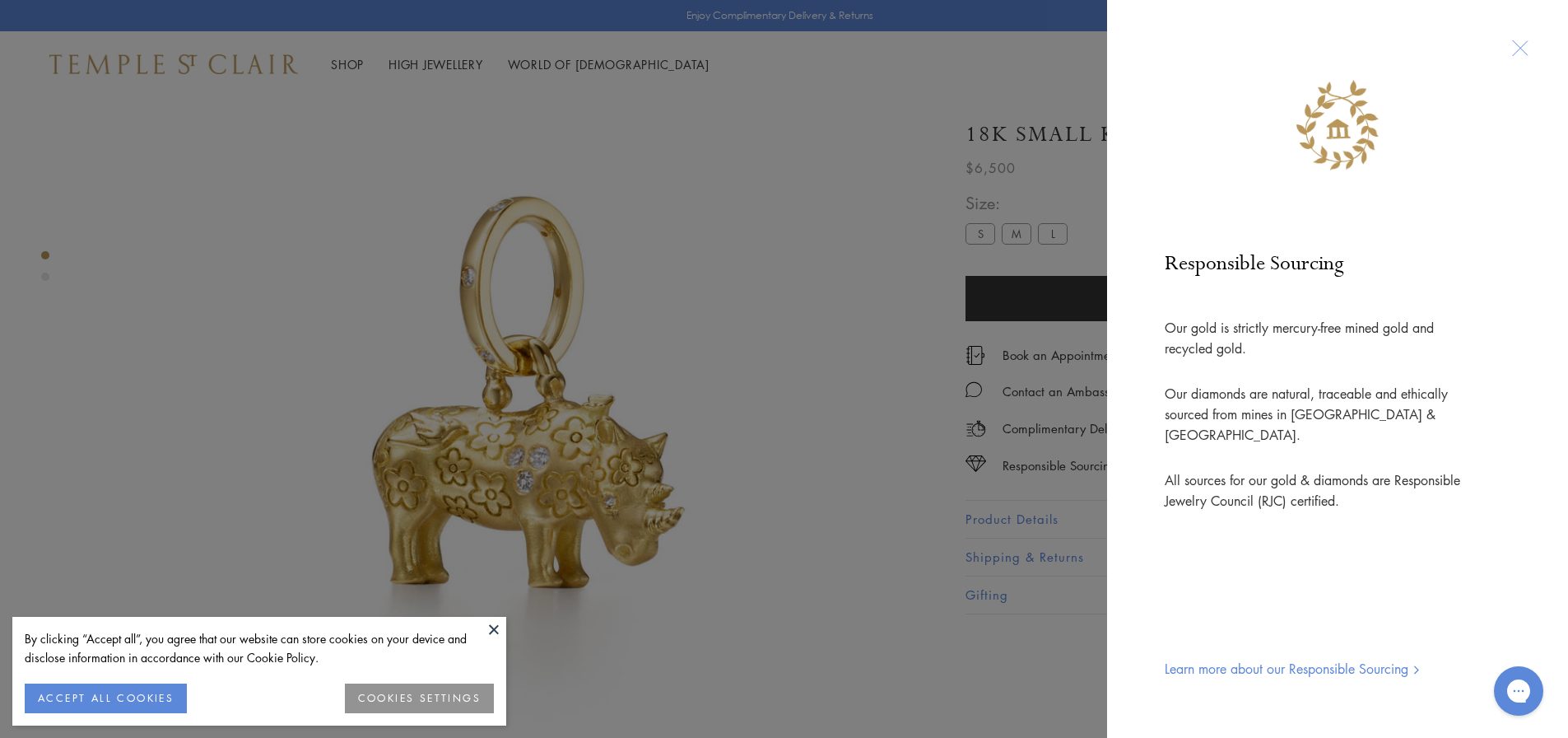
click at [1515, 46] on div at bounding box center [1519, 48] width 31 height 31
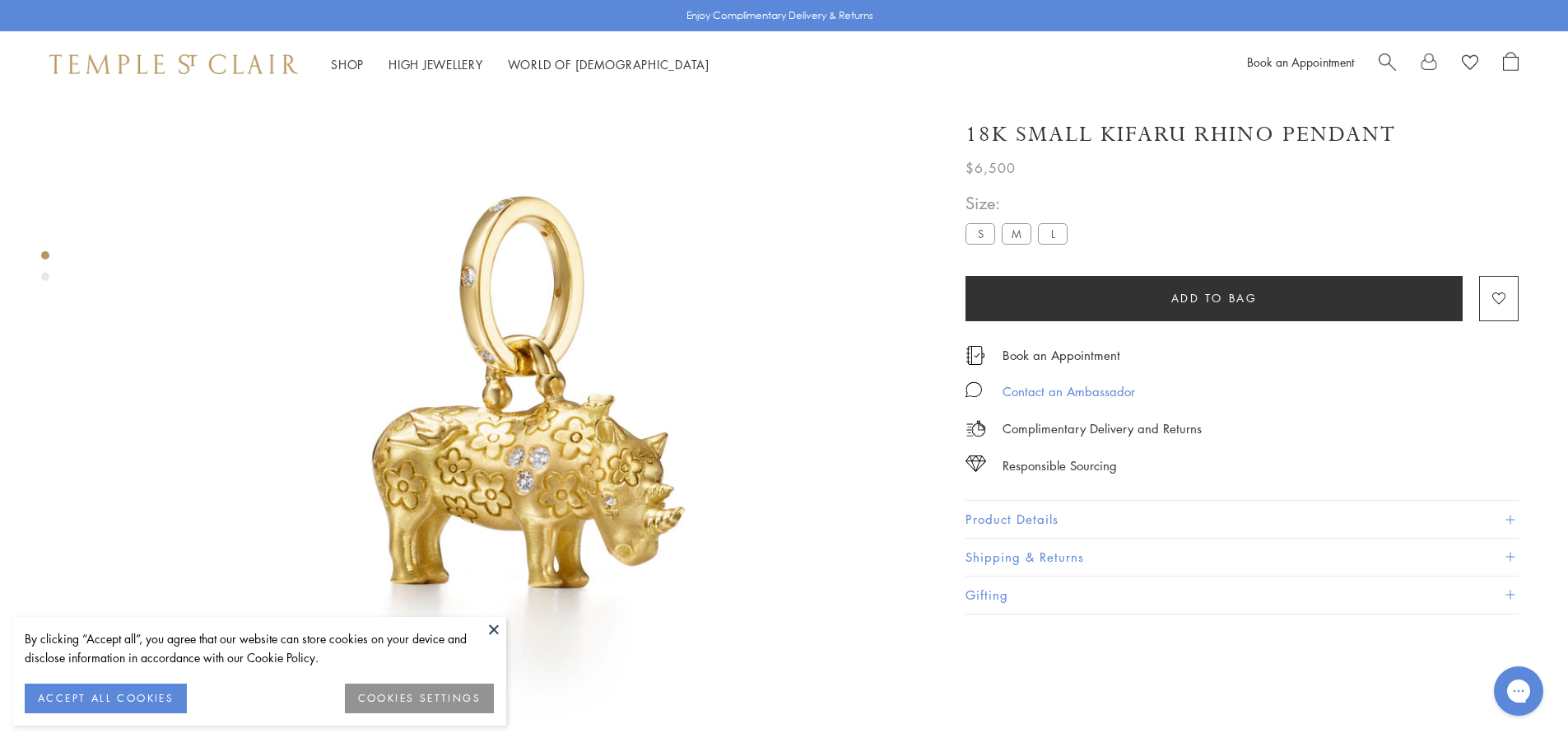
click at [1015, 393] on div "Contact an Ambassador" at bounding box center [1068, 391] width 133 height 21
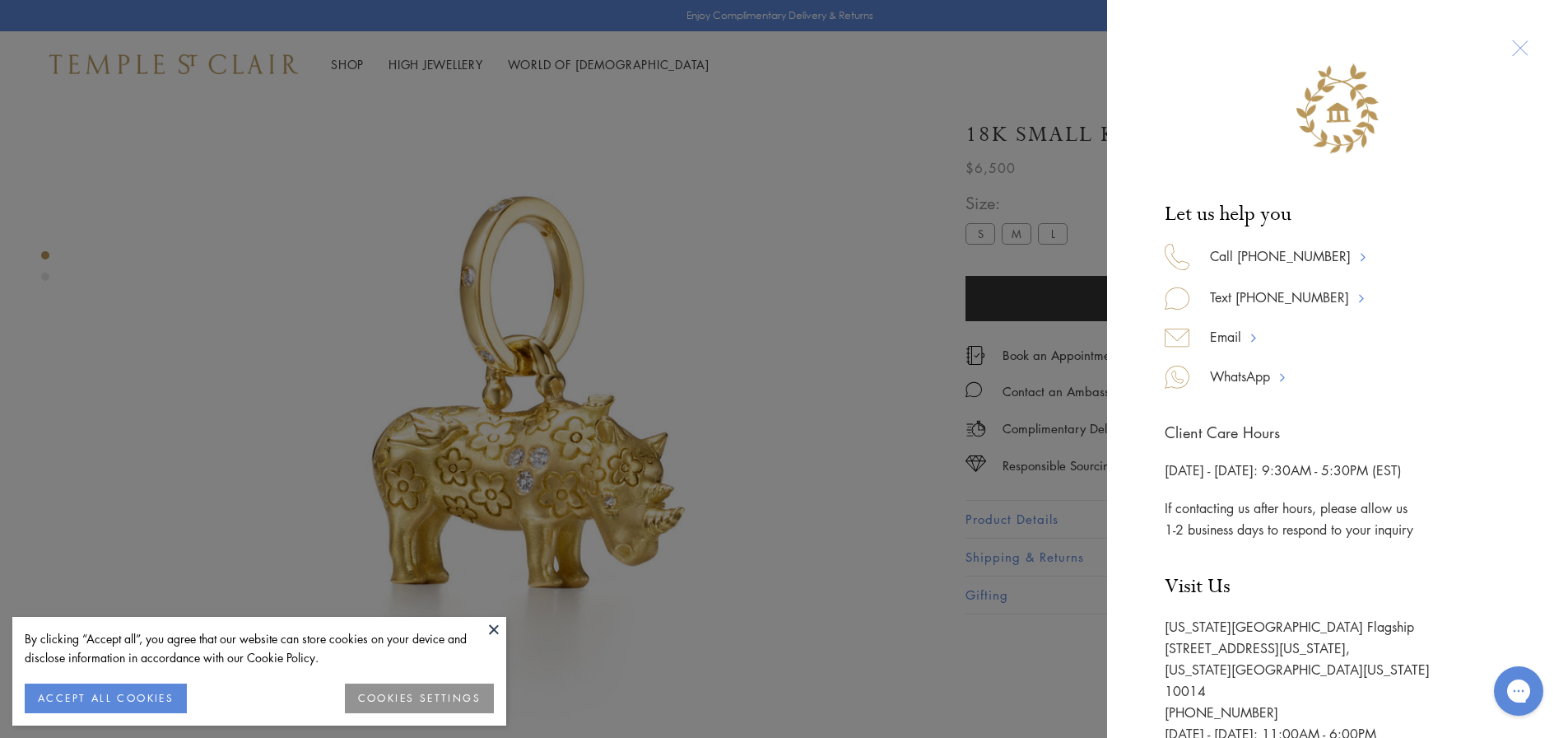
click at [1514, 52] on div at bounding box center [1519, 48] width 31 height 31
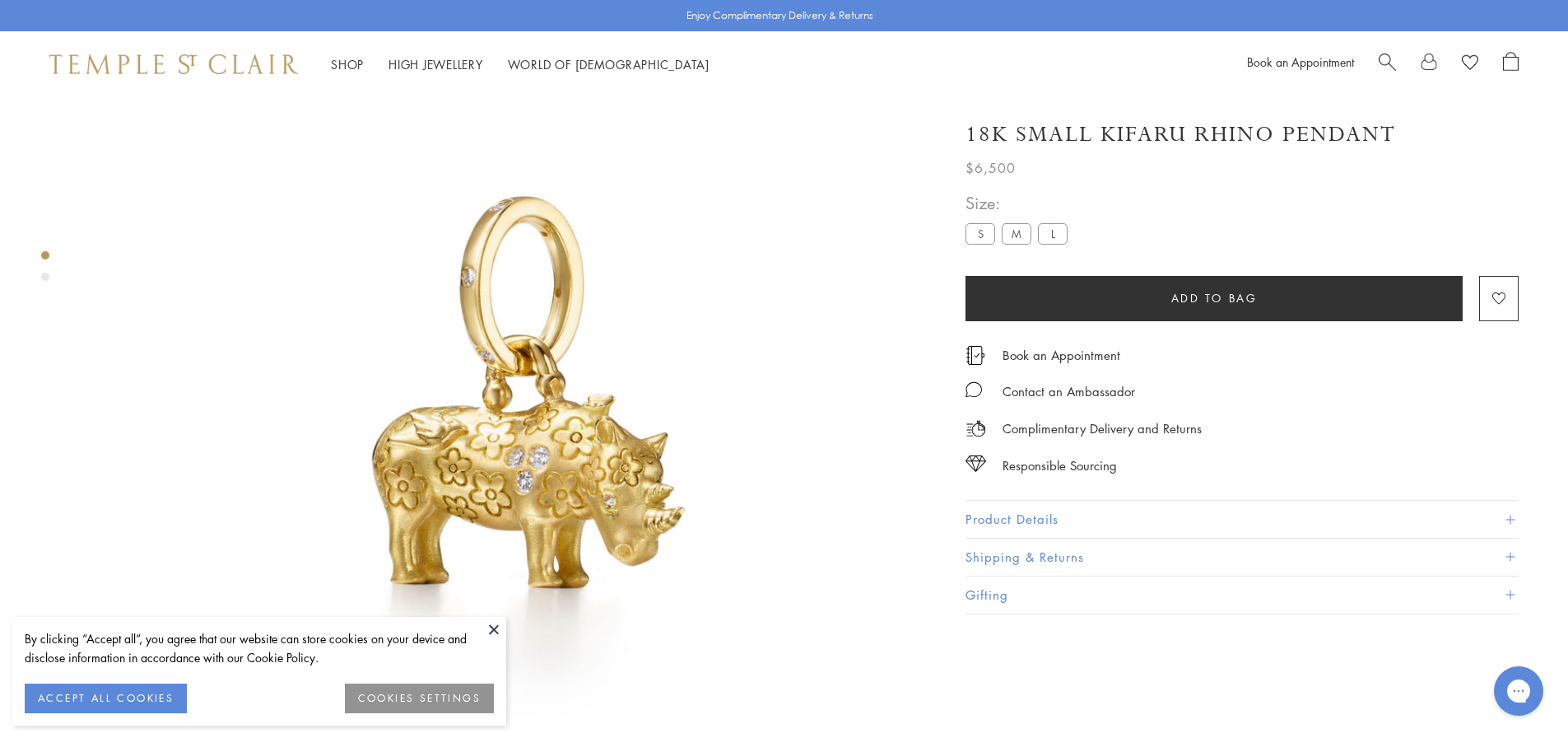
click at [1031, 424] on p "Complimentary Delivery and Returns" at bounding box center [1102, 428] width 200 height 21
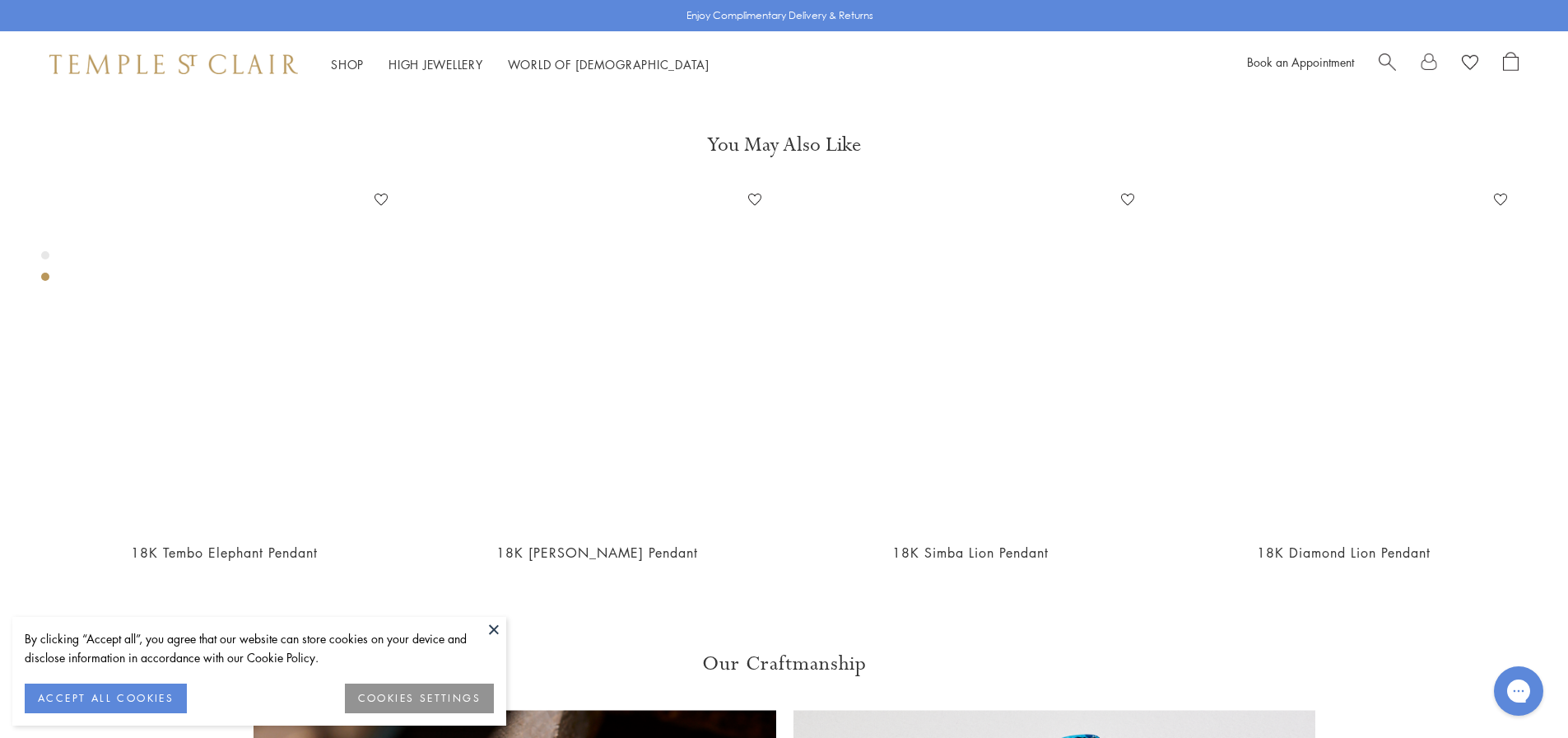
scroll to position [920, 0]
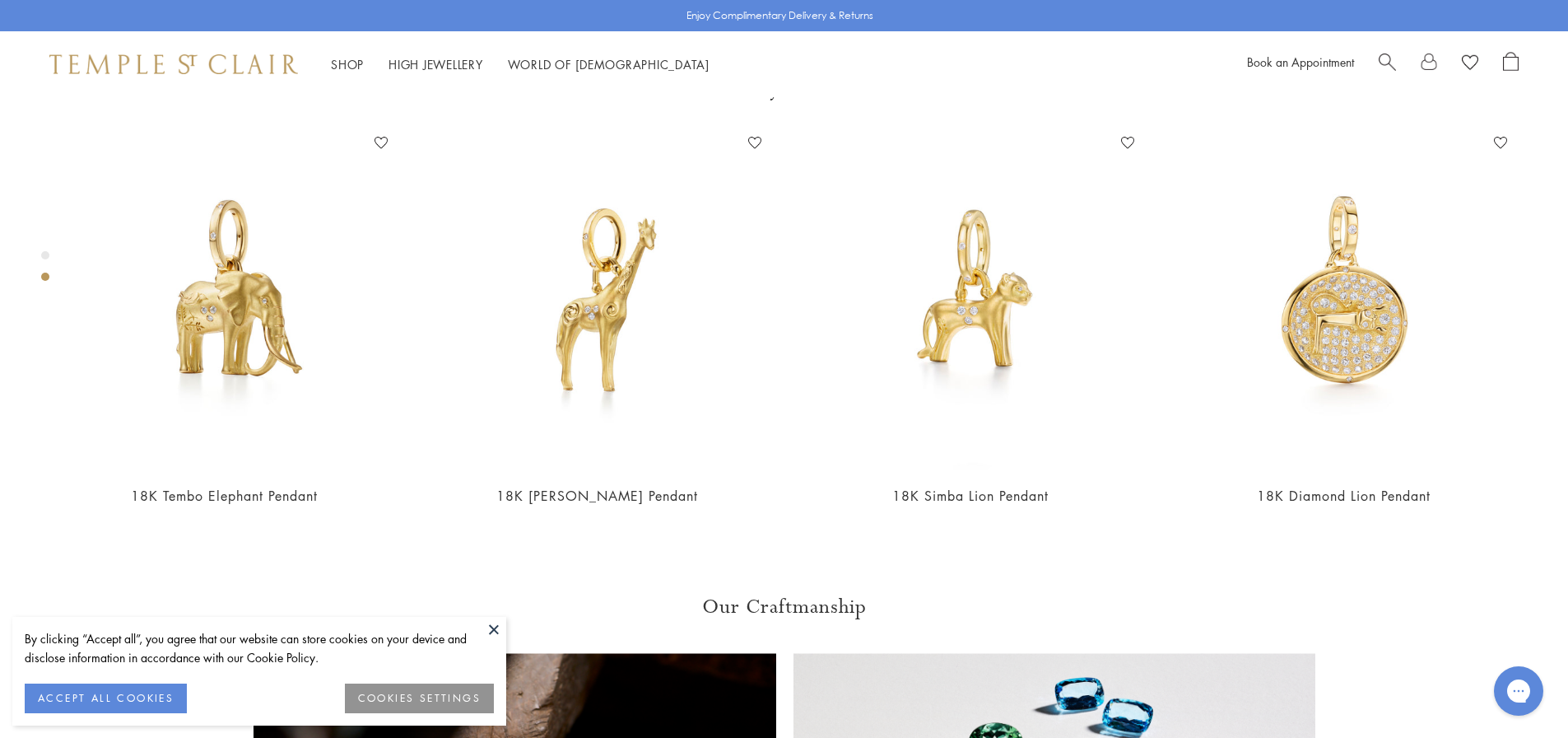
click at [493, 632] on button at bounding box center [494, 629] width 25 height 25
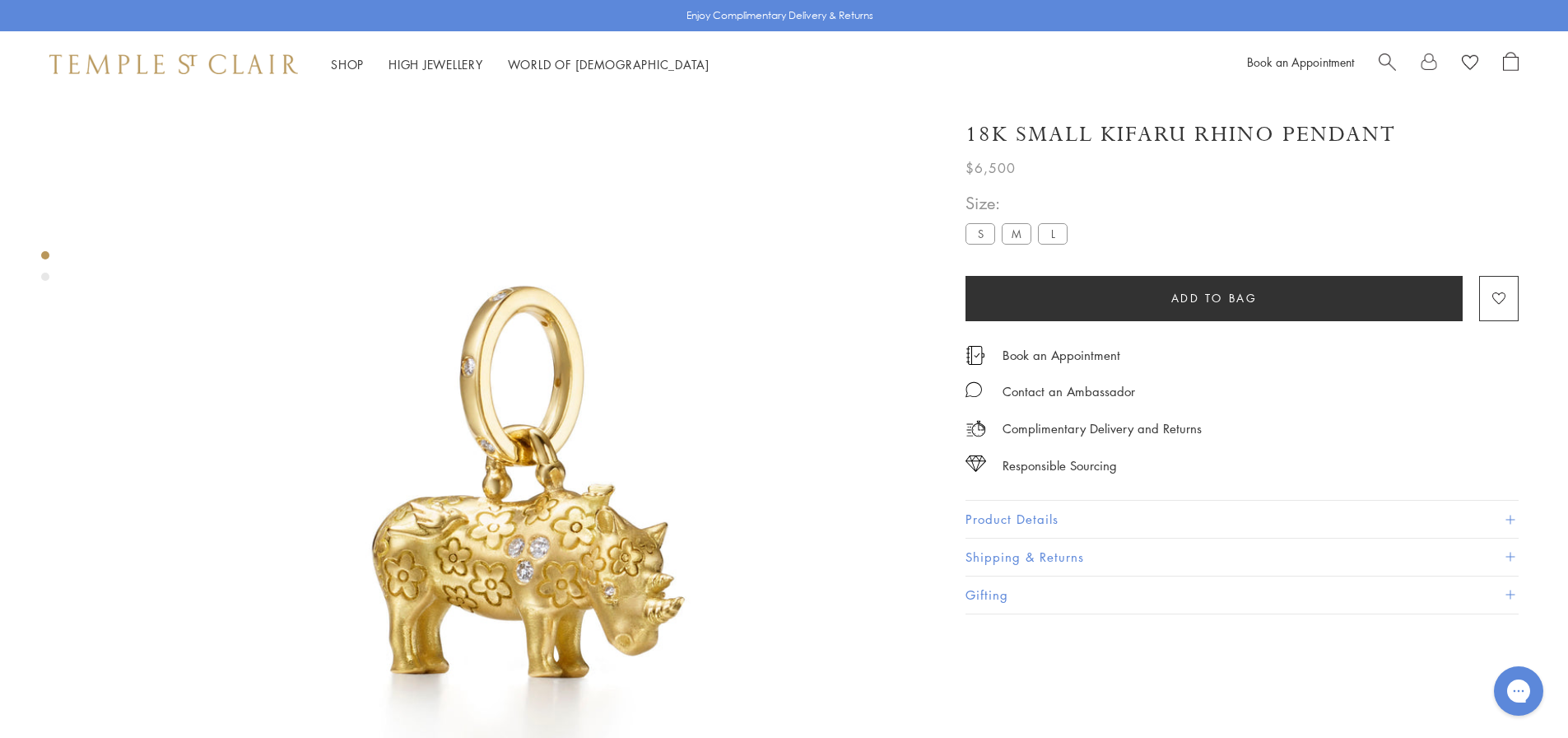
scroll to position [0, 0]
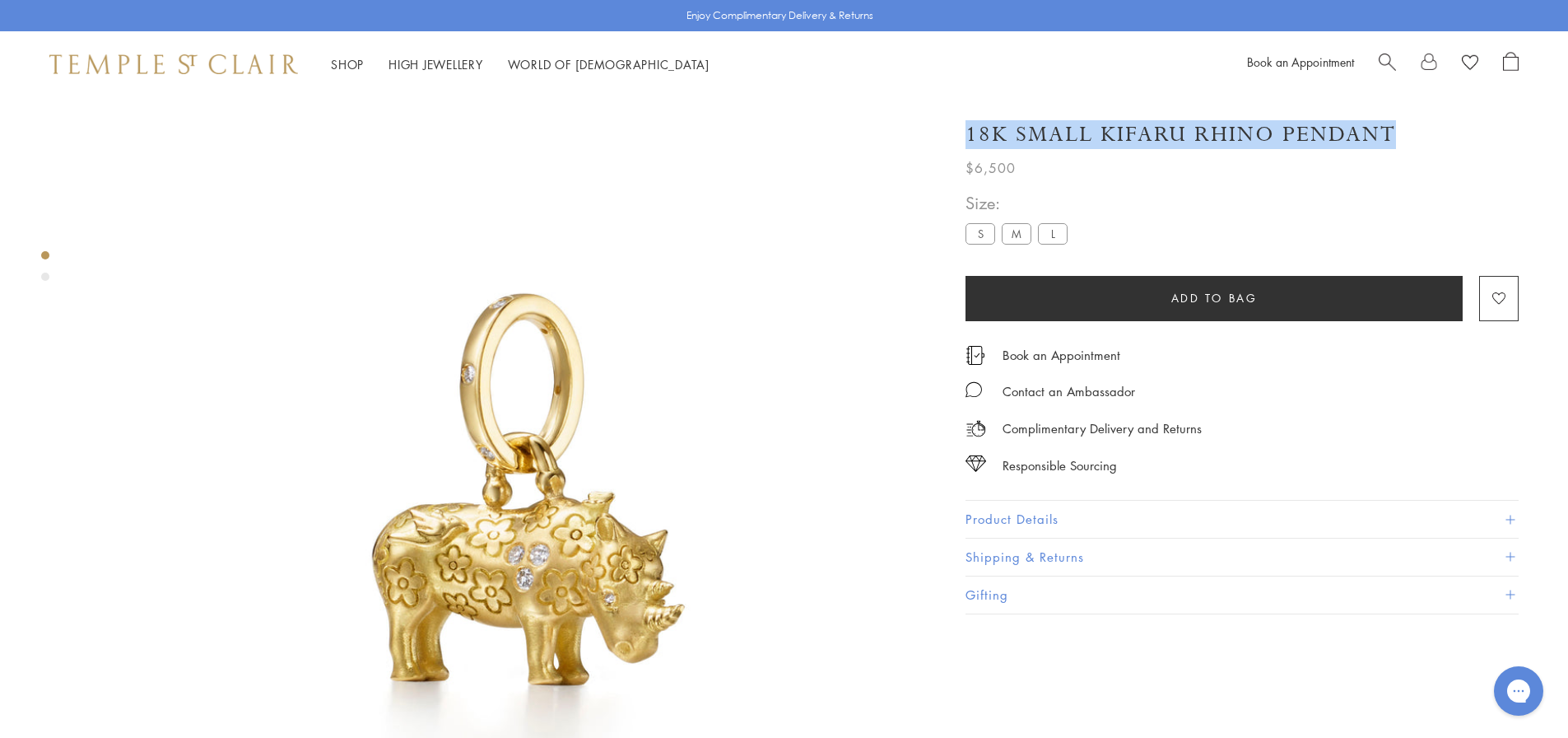
copy h1 "18K Small Kifaru Rhino Pendant"
drag, startPoint x: 970, startPoint y: 142, endPoint x: 1441, endPoint y: 139, distance: 471.0
click at [1441, 139] on div "18K Small Kifaru Rhino Pendant" at bounding box center [1242, 134] width 553 height 29
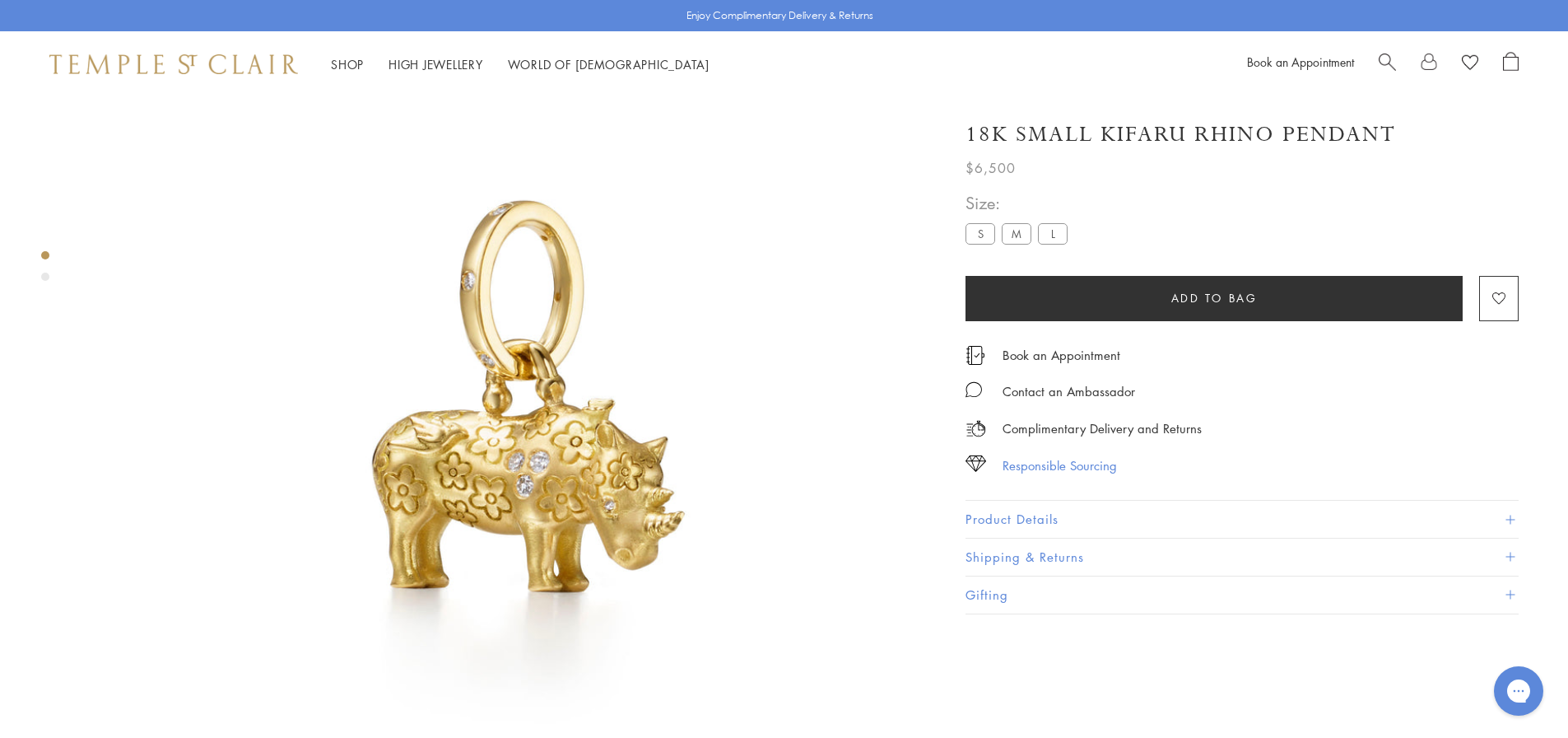
scroll to position [329, 0]
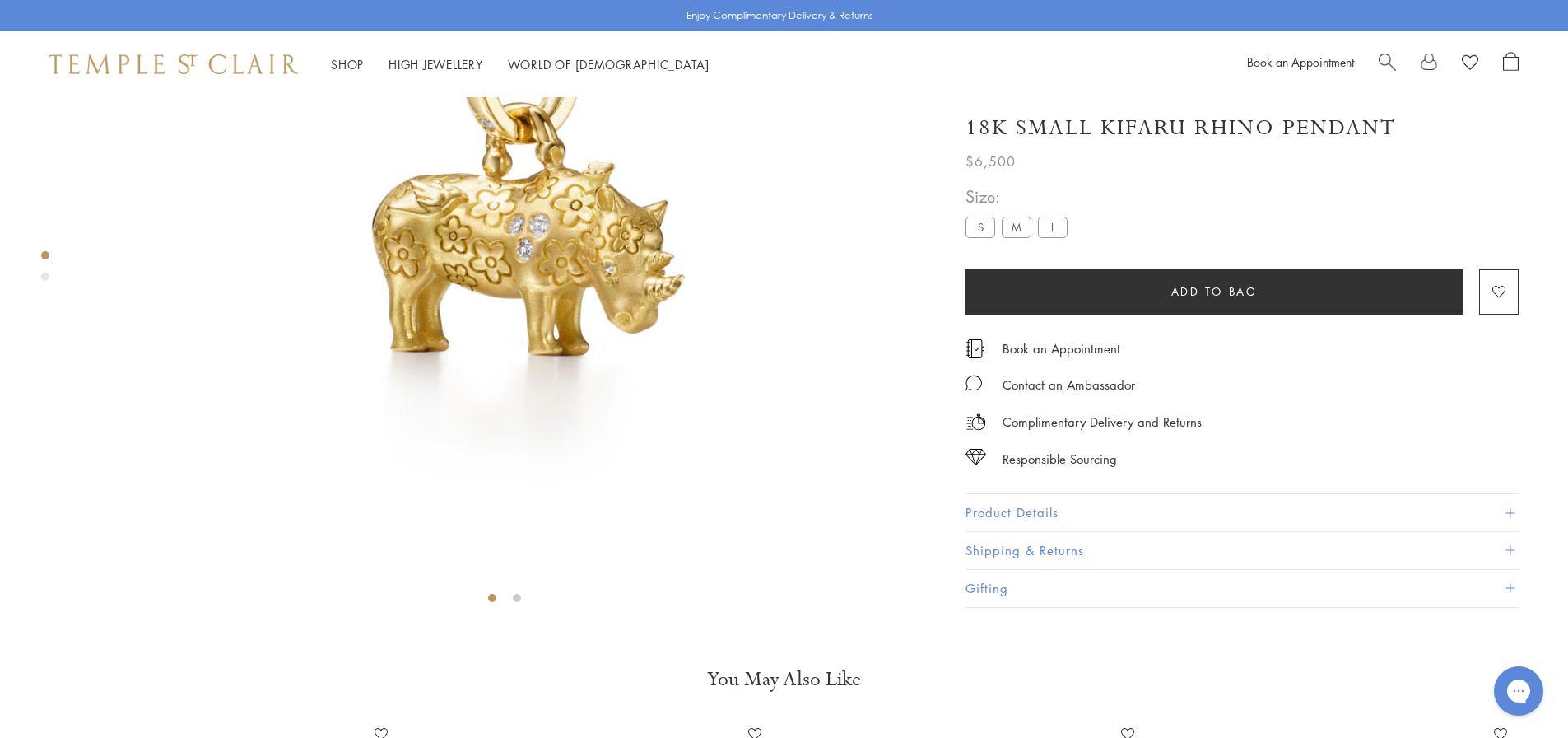
click at [988, 564] on button "Shipping & Returns" at bounding box center [1242, 550] width 553 height 37
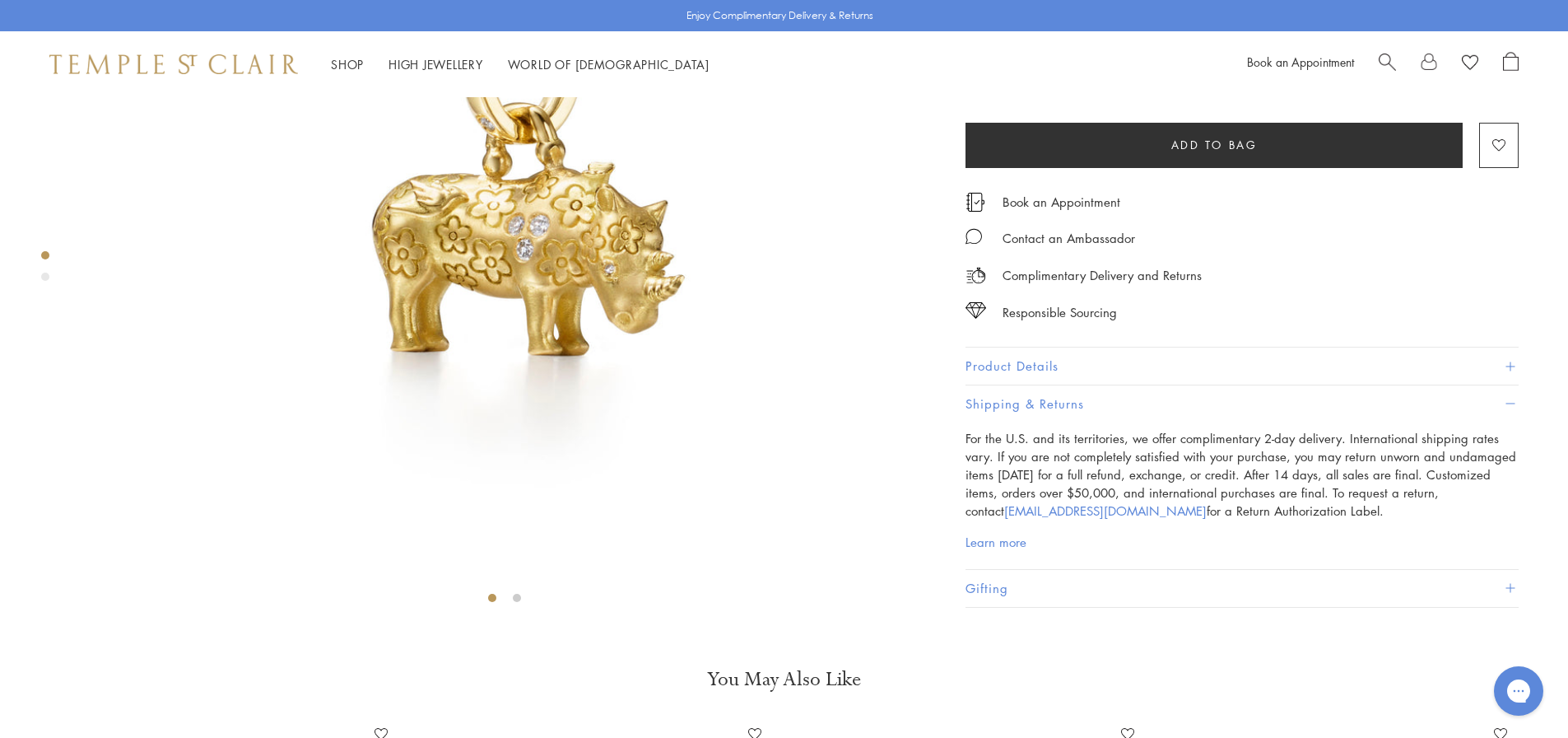
click at [999, 385] on button "Product Details" at bounding box center [1242, 366] width 553 height 37
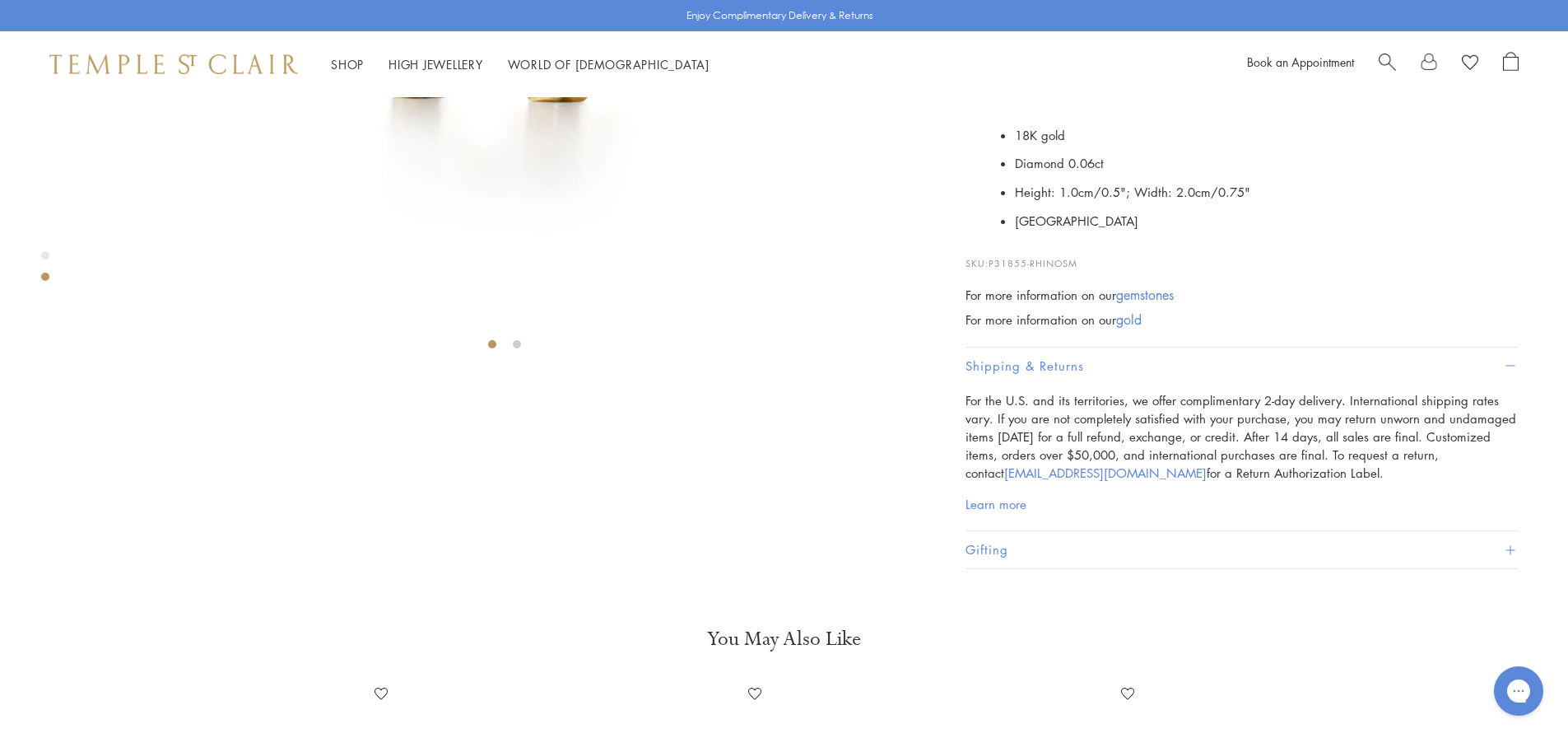
scroll to position [659, 0]
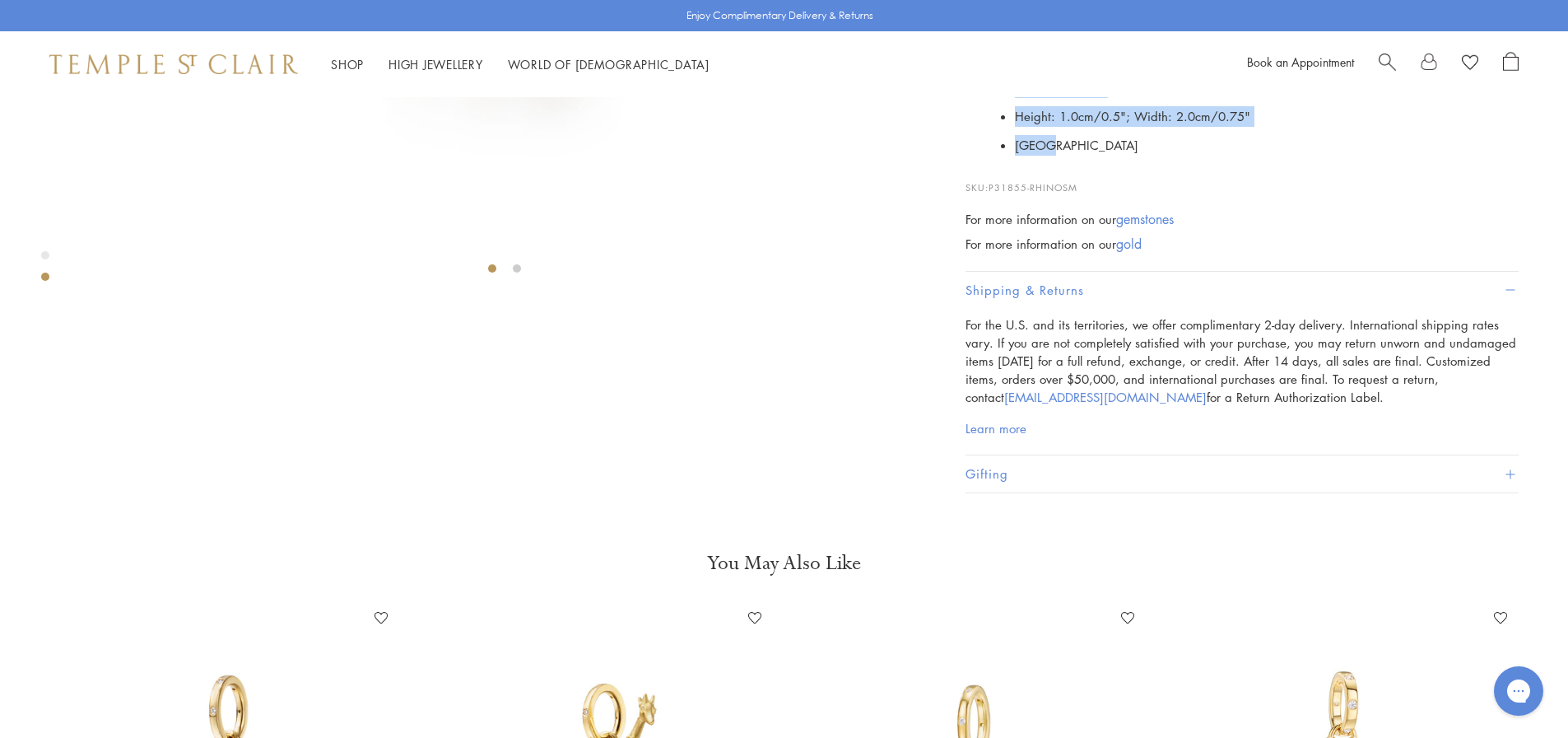
drag, startPoint x: 1045, startPoint y: 479, endPoint x: 1002, endPoint y: 421, distance: 72.2
click at [1015, 160] on ul "18K gold Diamond 0.06ct Height: 1.0cm/0.5"; Width: 2.0cm/0.75" [GEOGRAPHIC_DATA]" at bounding box center [1266, 102] width 504 height 115
copy ul "Diamond 0.06ct Height: 1.0cm/0.5"; Width: 2.0cm/0.75" [GEOGRAPHIC_DATA]"
